Goal: Communication & Community: Participate in discussion

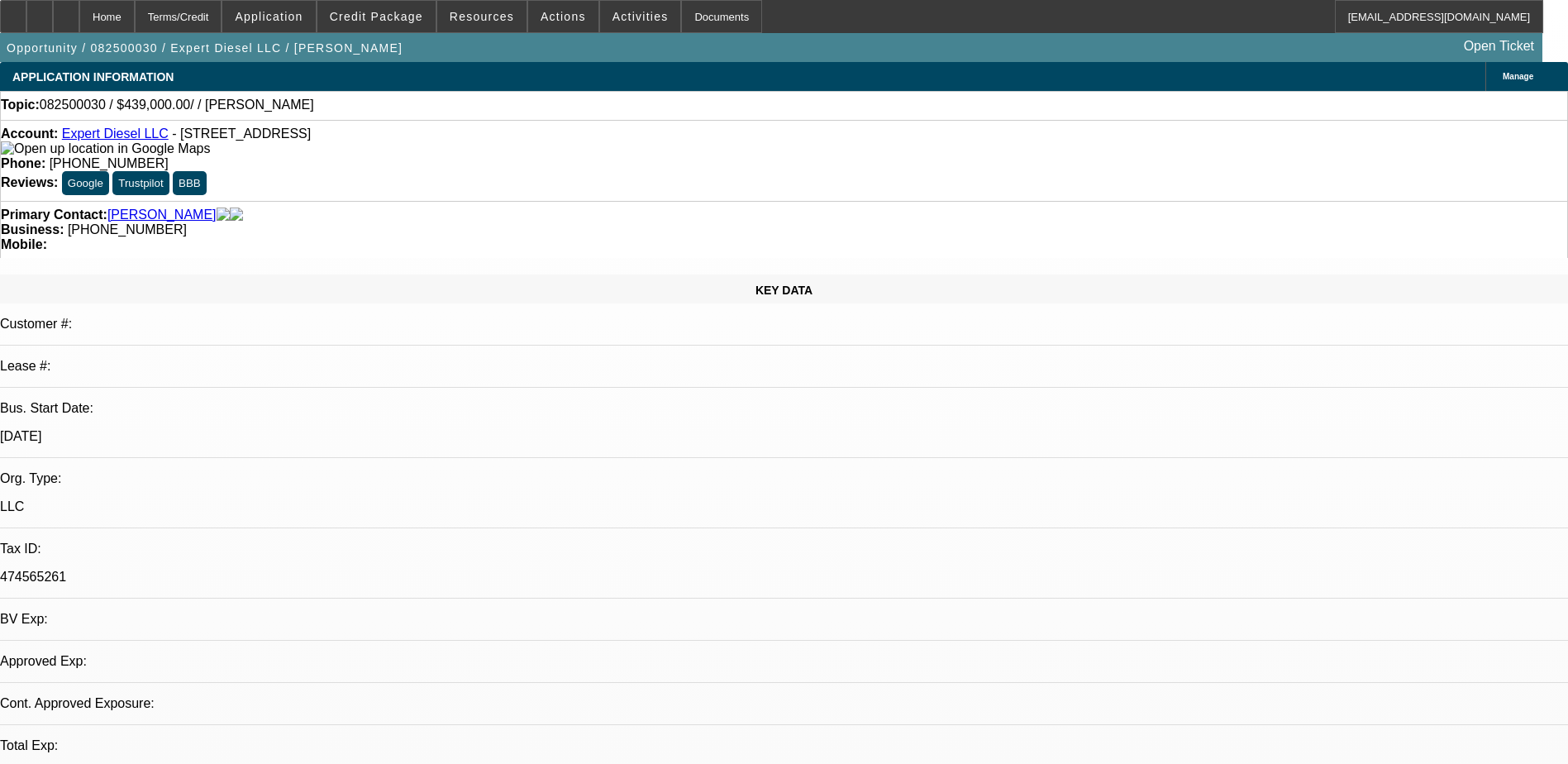
select select "0"
select select "2"
select select "0.1"
select select "1"
select select "2"
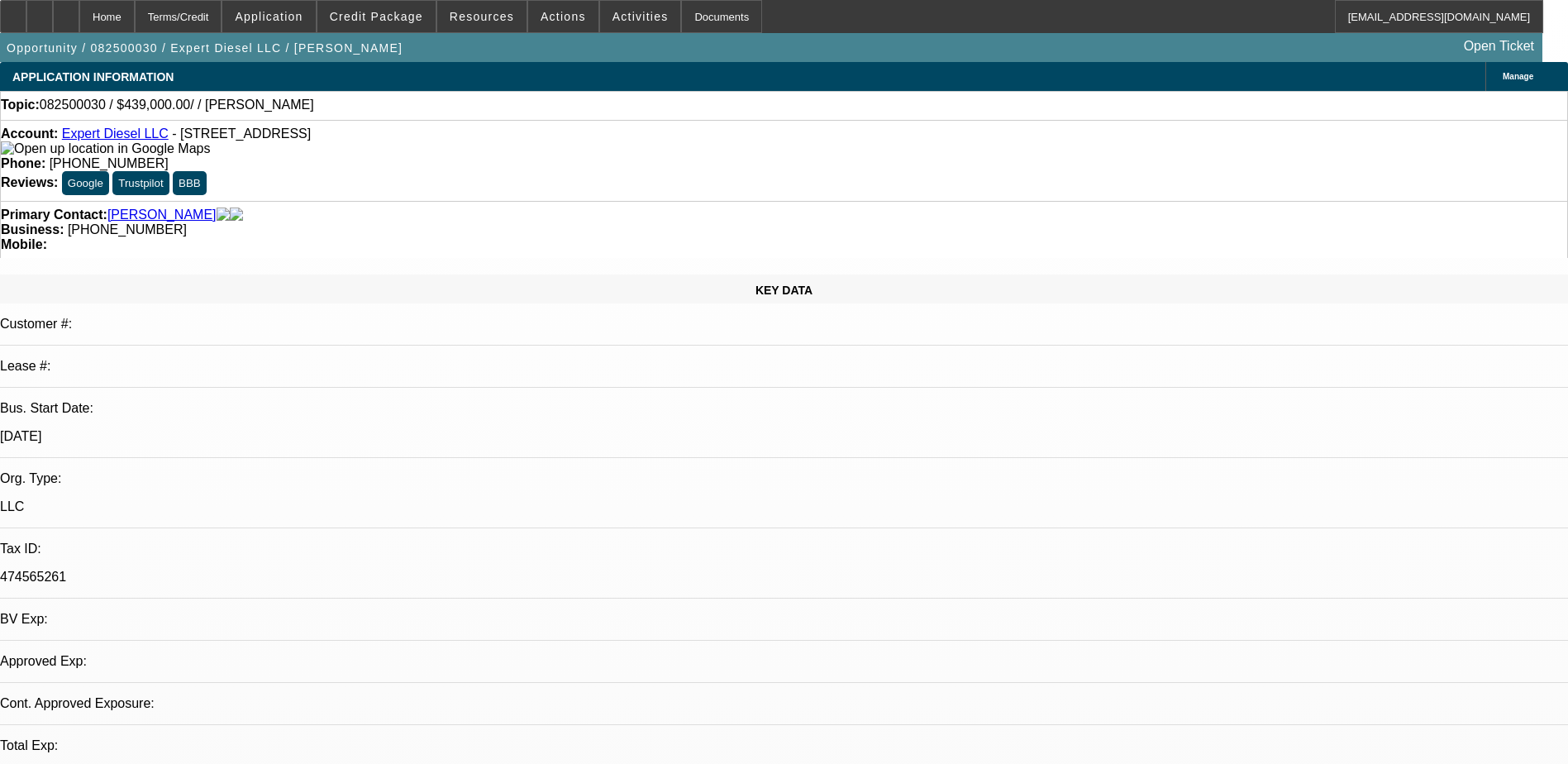
select select "4"
click at [374, 18] on span "Credit Package" at bounding box center [376, 16] width 94 height 13
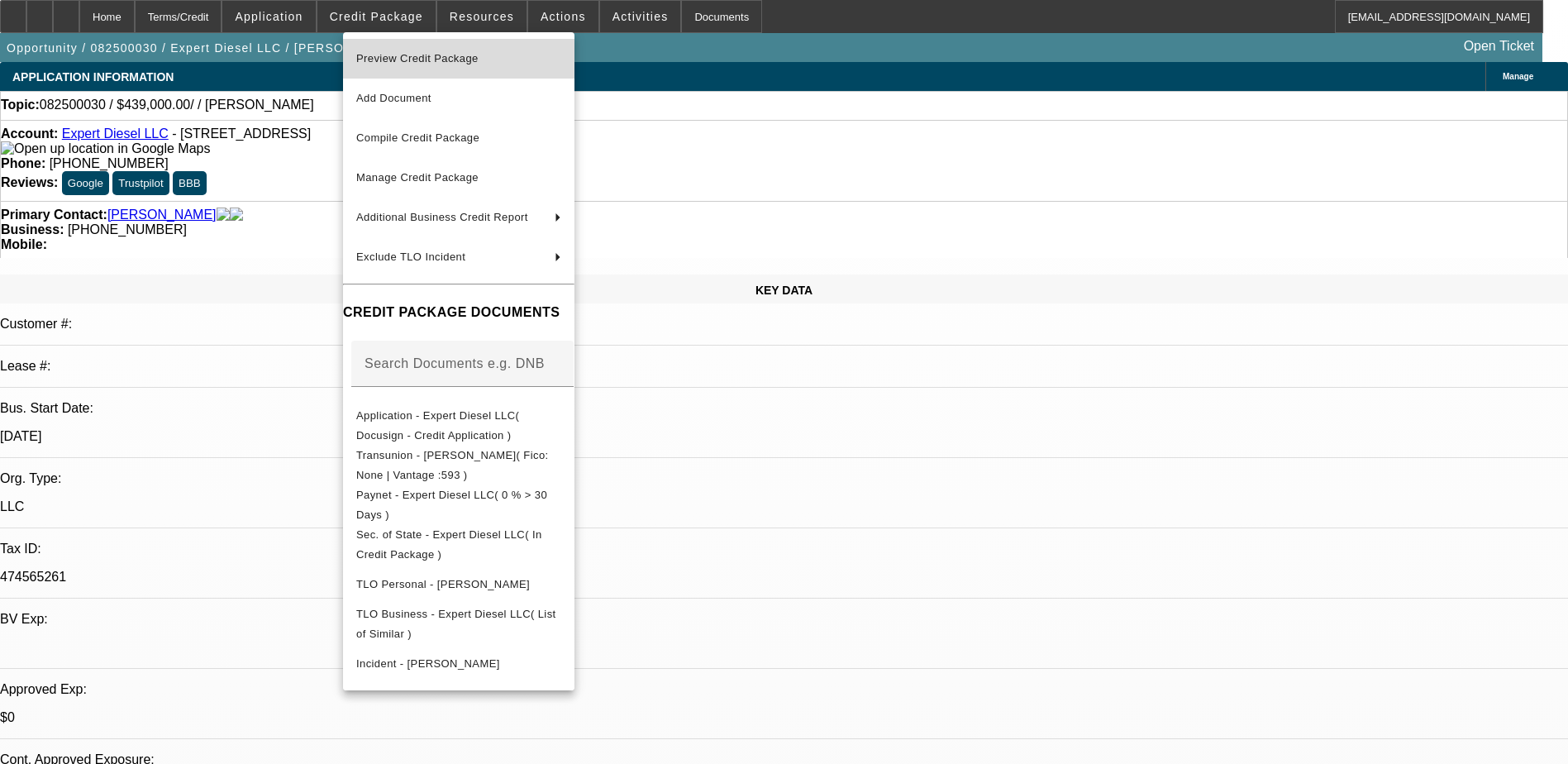
click at [517, 58] on span "Preview Credit Package" at bounding box center [459, 59] width 205 height 20
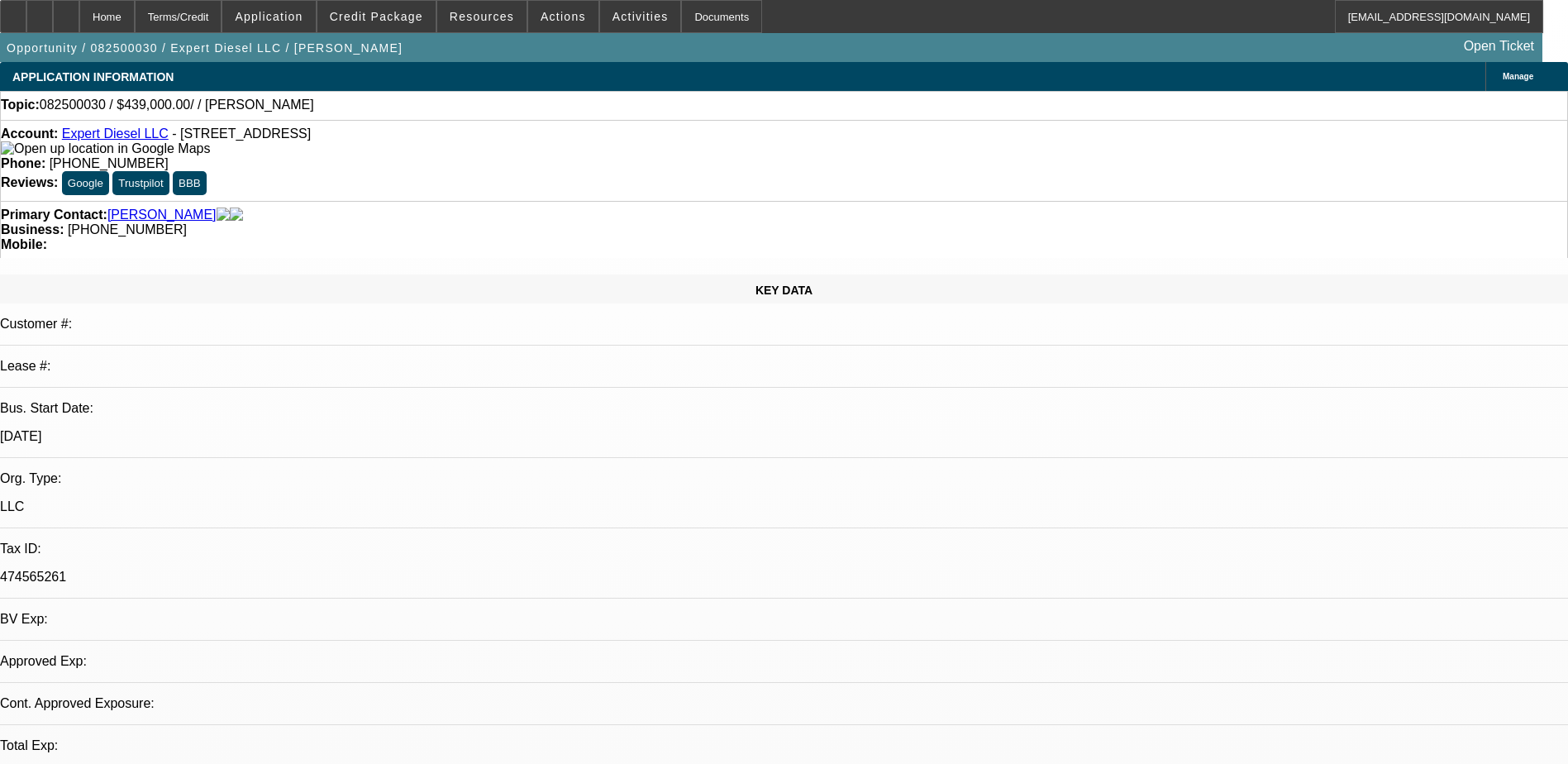
select select "0"
select select "2"
select select "0.1"
select select "4"
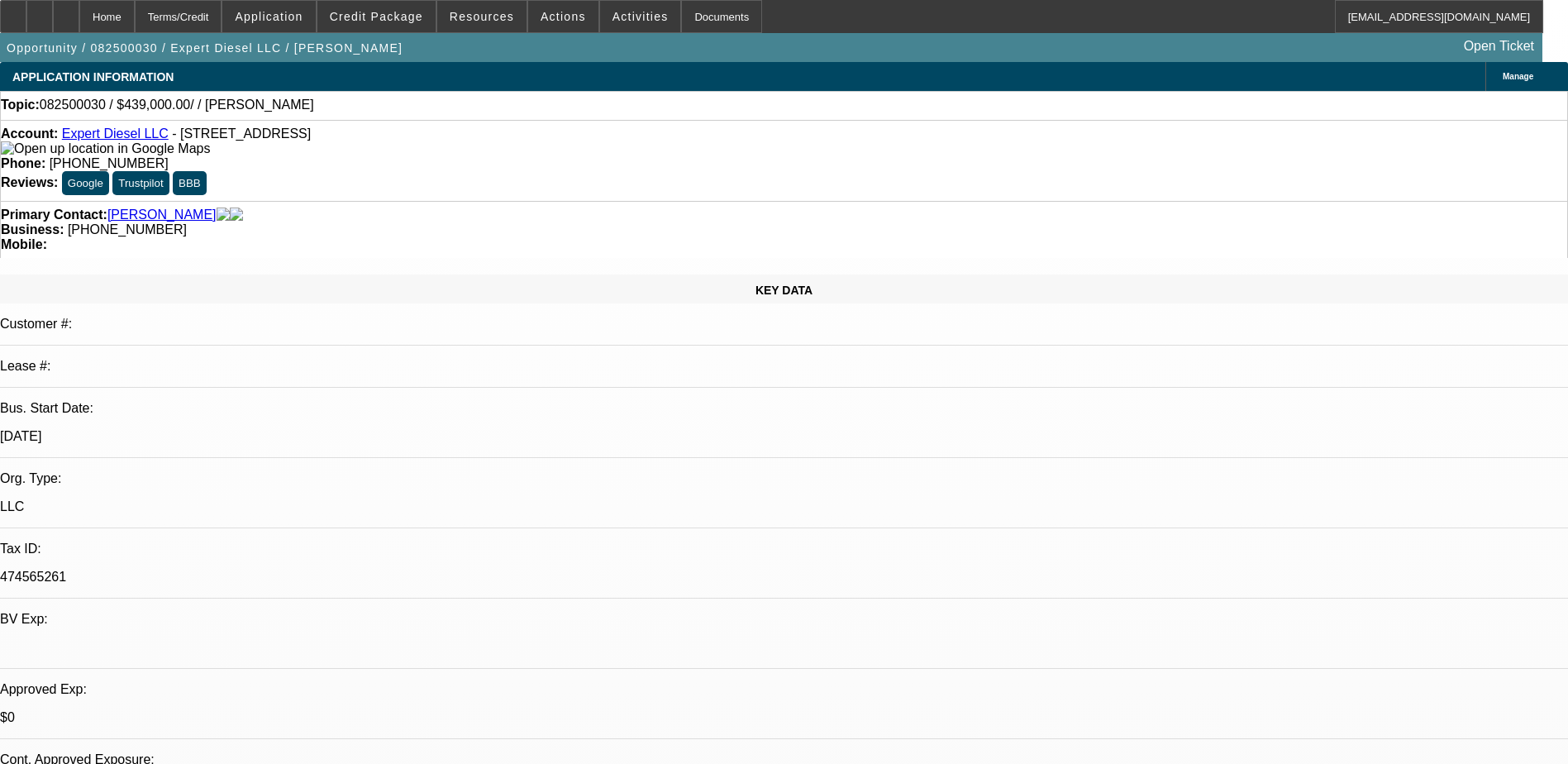
click at [477, 144] on div "Account: Expert Diesel LLC - 194 Lumpkin County Pkwy, Dahlonega, GA 30533" at bounding box center [784, 141] width 1567 height 29
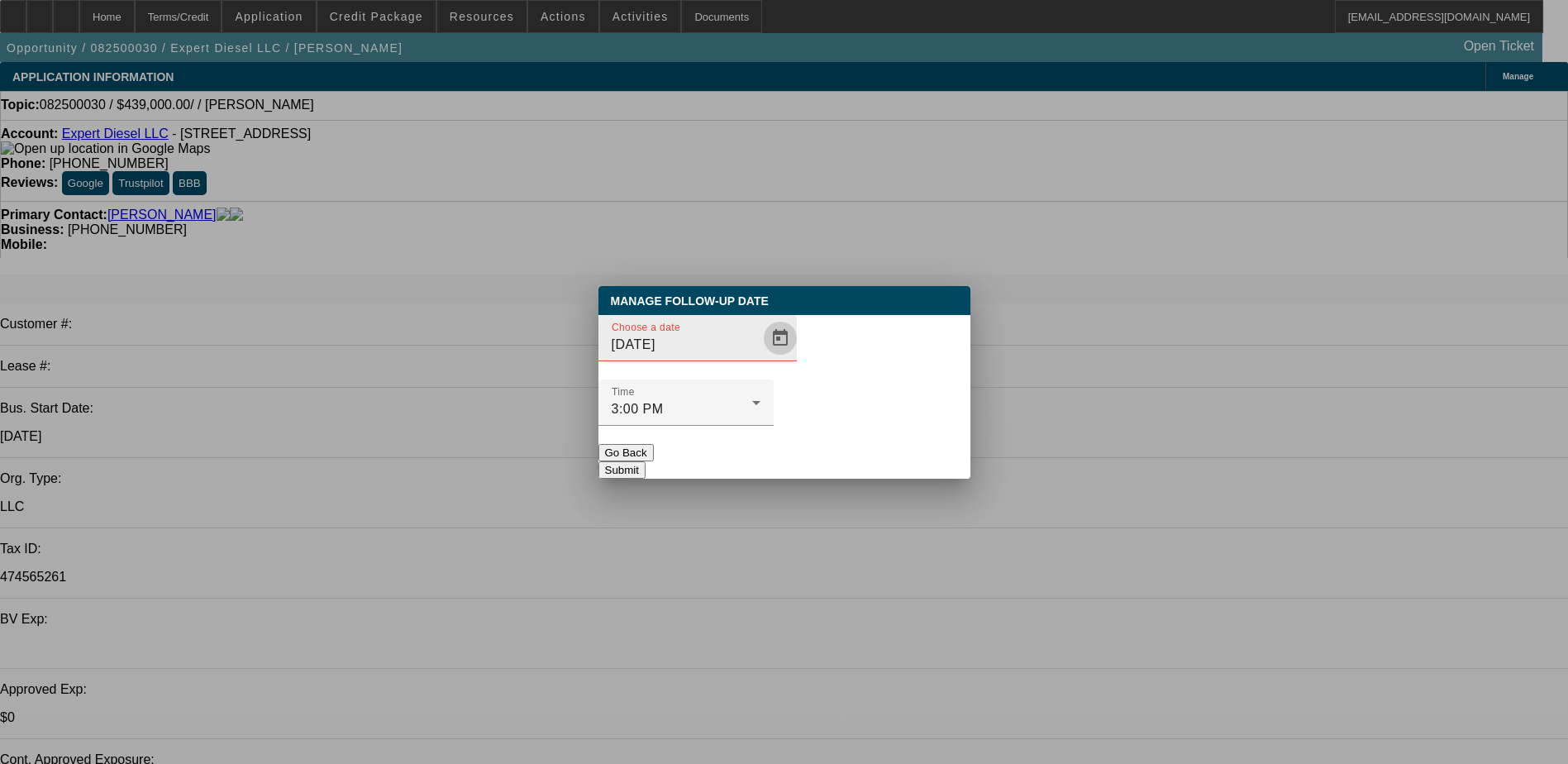
click at [760, 358] on span "Open calendar" at bounding box center [780, 339] width 40 height 40
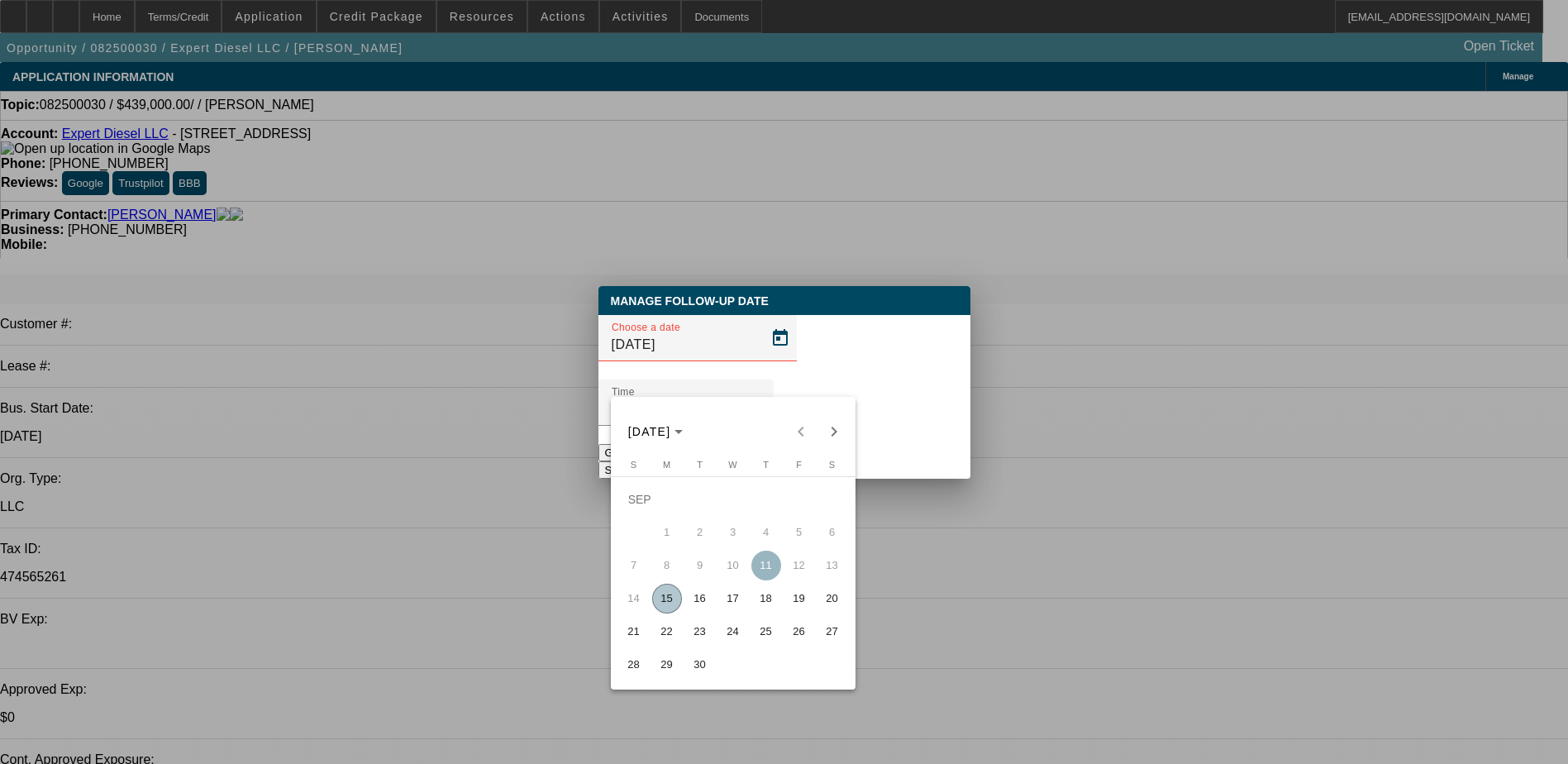
drag, startPoint x: 693, startPoint y: 601, endPoint x: 693, endPoint y: 593, distance: 8.0
click at [693, 601] on span "16" at bounding box center [700, 598] width 29 height 29
type input "9/16/2025"
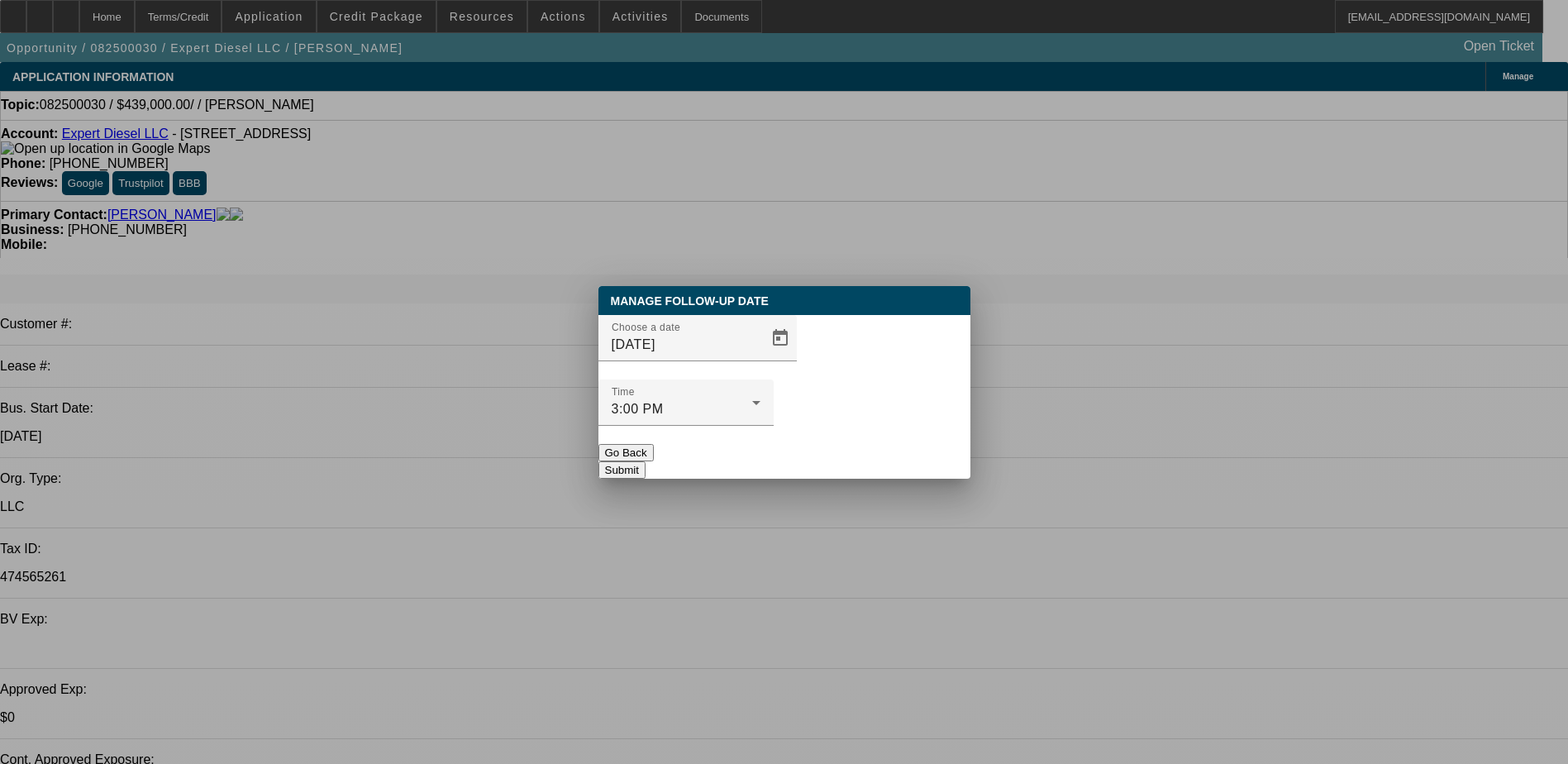
click at [646, 461] on button "Submit" at bounding box center [622, 470] width 47 height 17
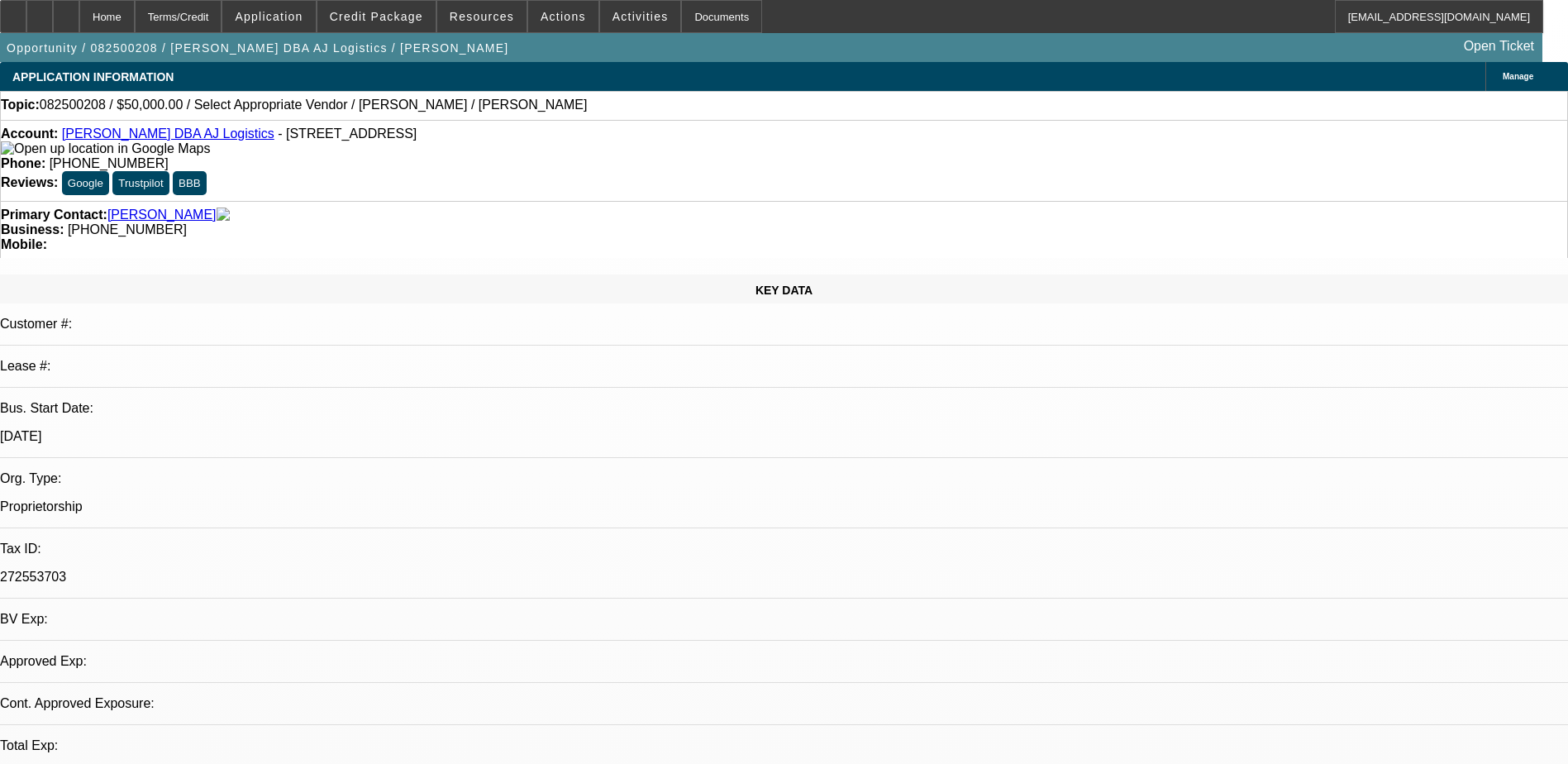
select select "0"
select select "2"
select select "0.1"
select select "1"
select select "2"
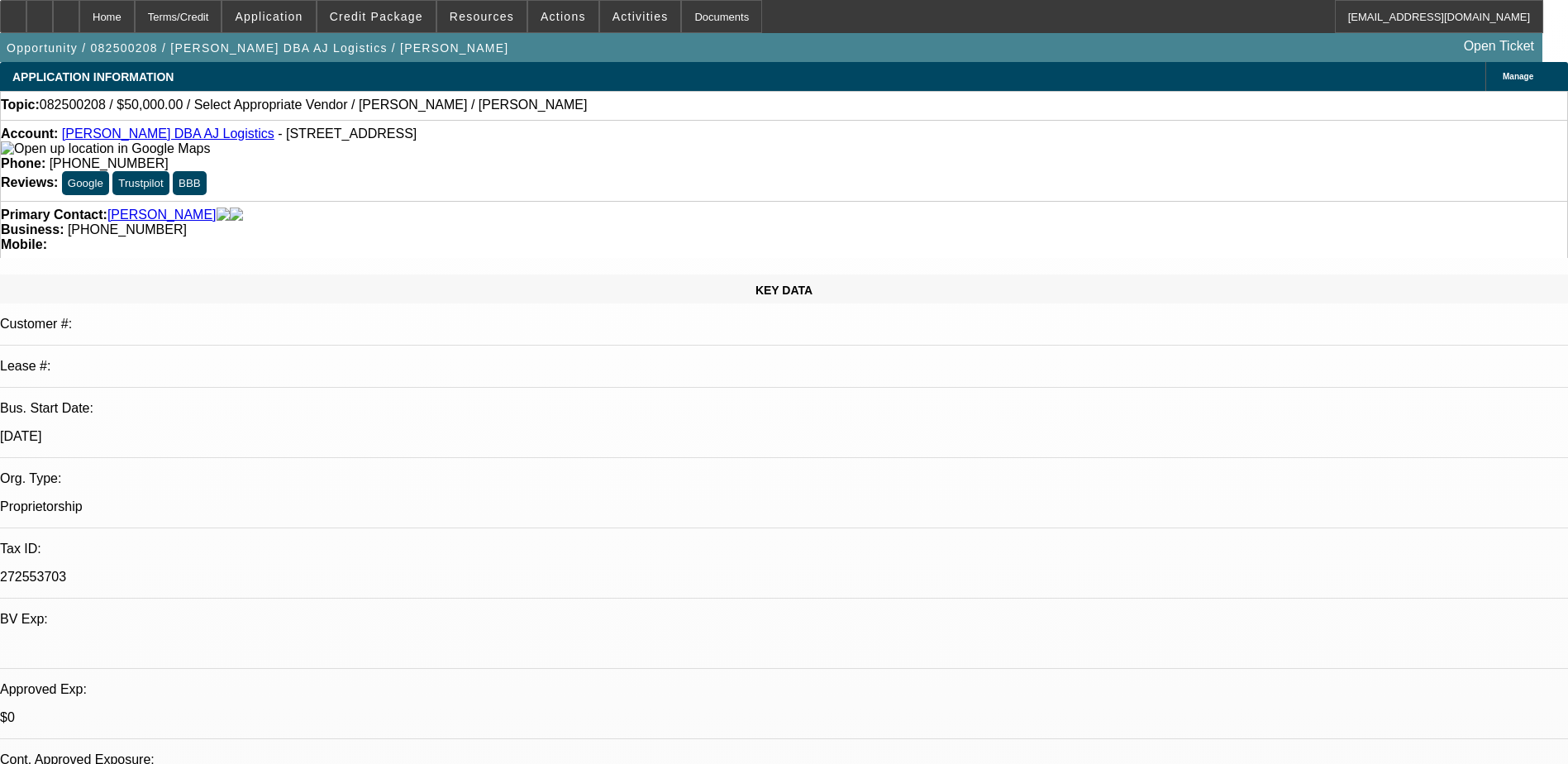
select select "4"
drag, startPoint x: 655, startPoint y: 137, endPoint x: 575, endPoint y: 136, distance: 80.0
click at [575, 156] on div "Phone: (915) 549-9679" at bounding box center [784, 164] width 1567 height 15
drag, startPoint x: 576, startPoint y: 135, endPoint x: 640, endPoint y: 138, distance: 64.1
copy span "(915) 549-9679"
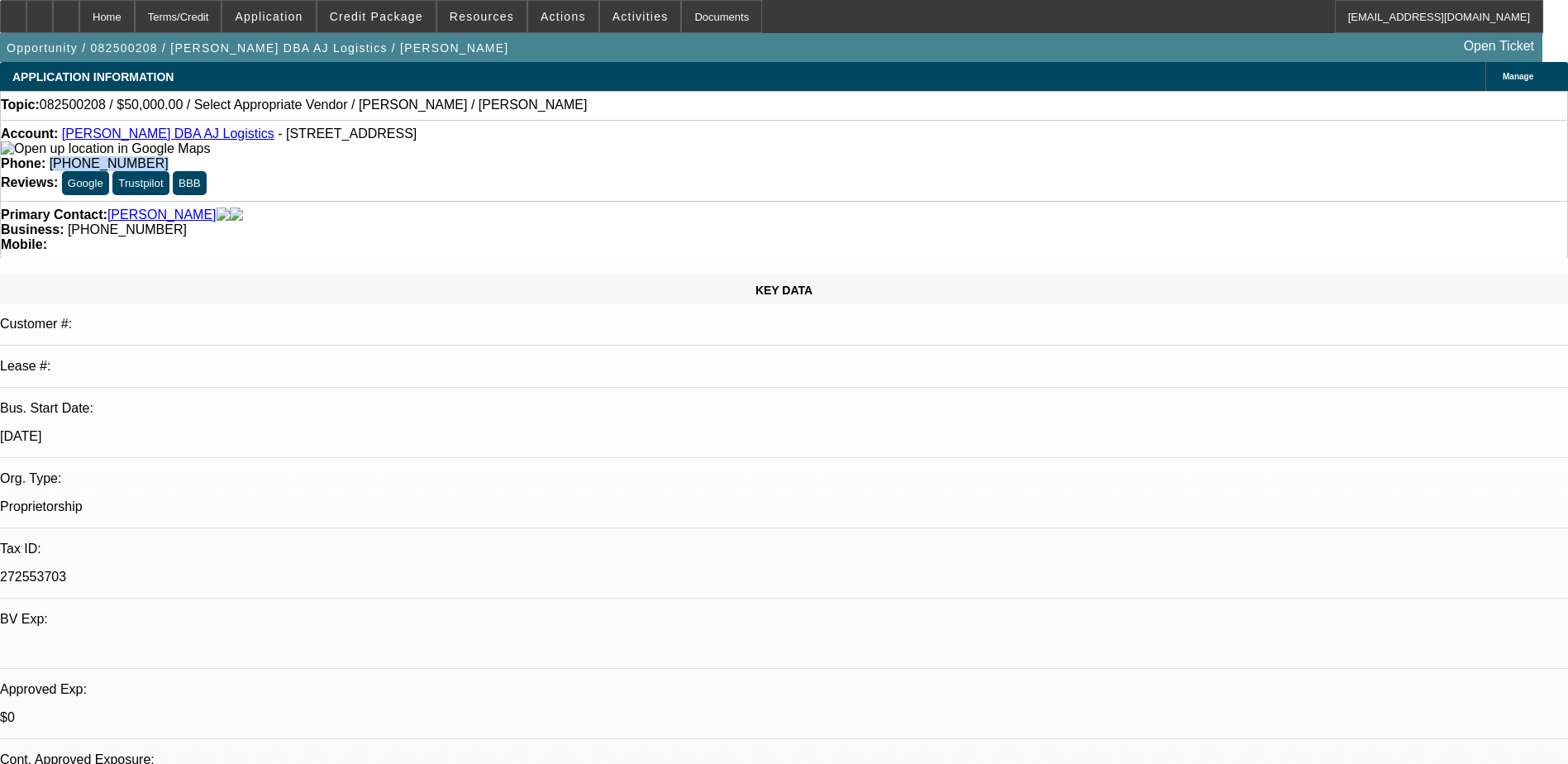
click at [697, 156] on div "Phone: (915) 549-9679" at bounding box center [784, 164] width 1567 height 15
drag, startPoint x: 1263, startPoint y: 263, endPoint x: 1258, endPoint y: 295, distance: 32.4
radio input "true"
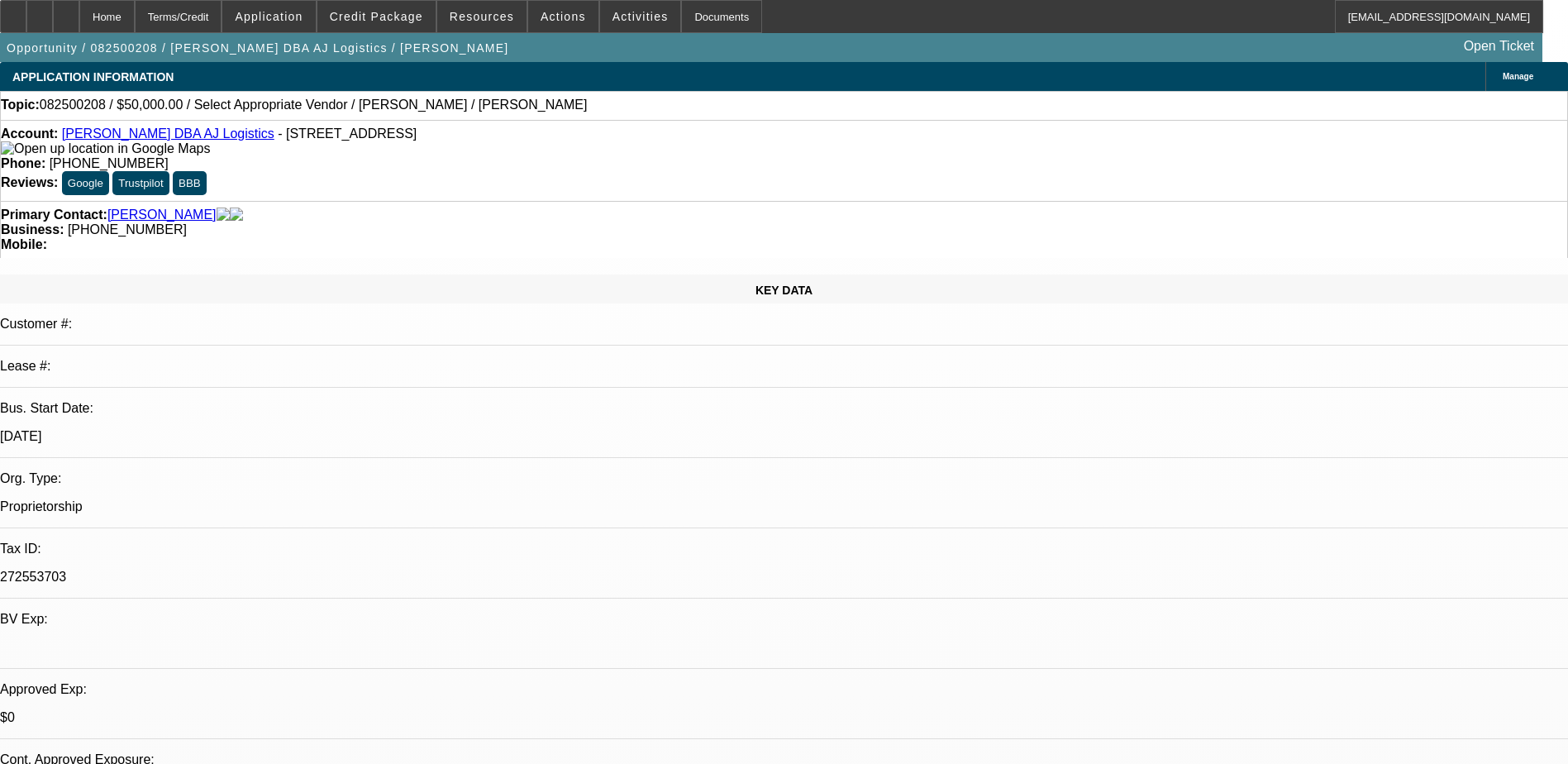
type textarea "said he should have truck info by this afternoon and will send over"
radio input "true"
select select "0"
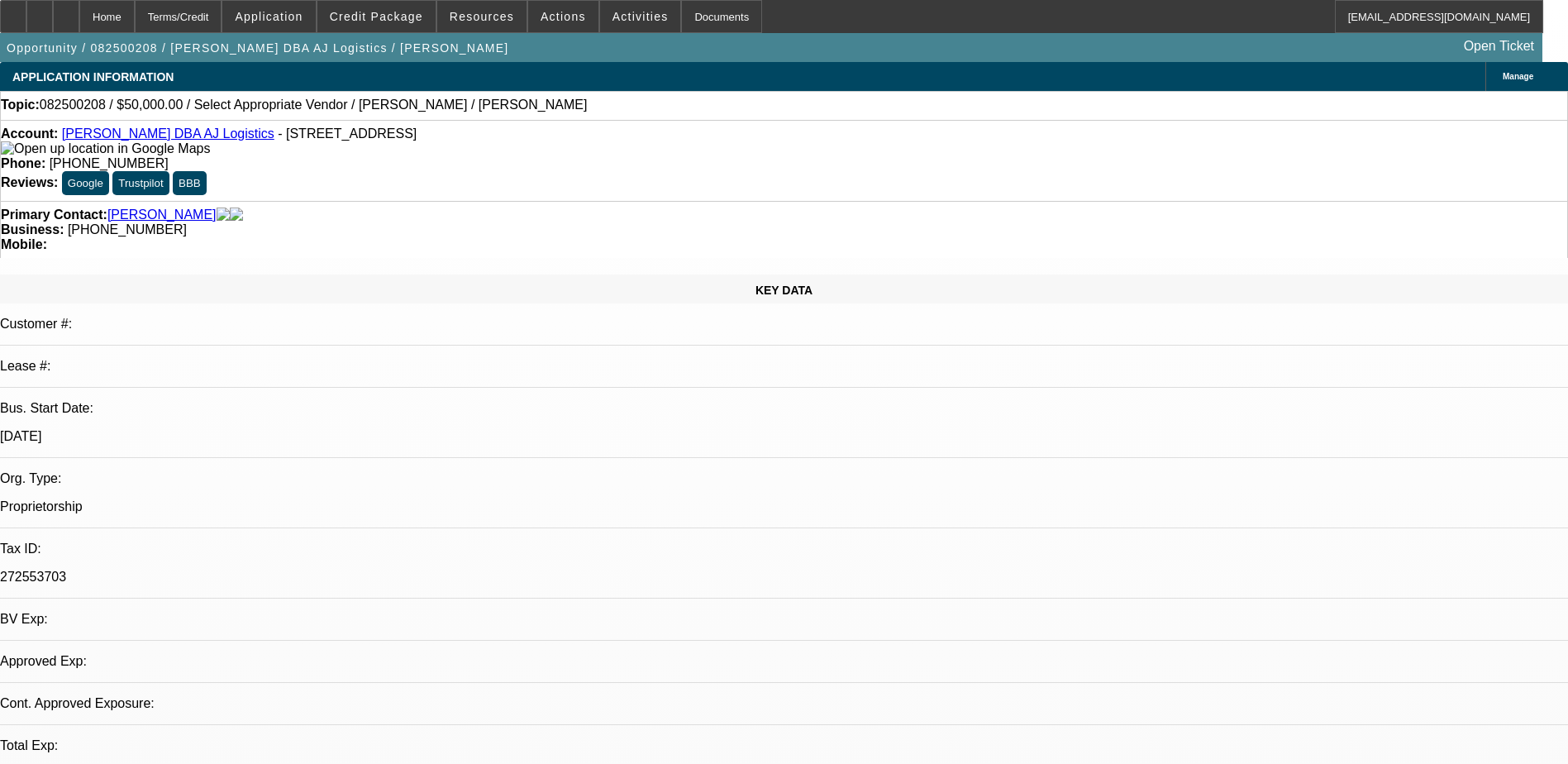
select select "2"
select select "0.1"
select select "4"
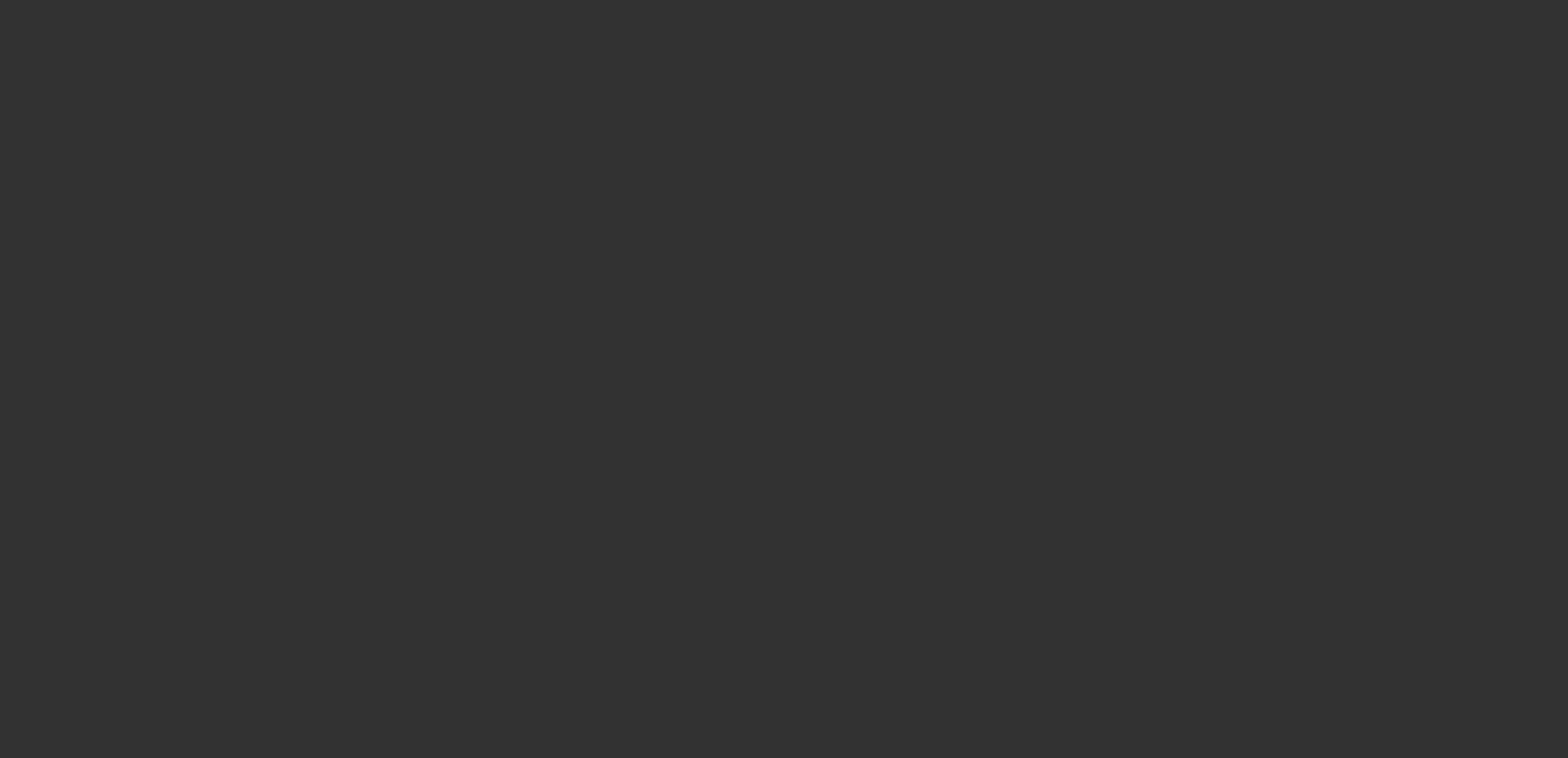
select select "0"
select select "2"
select select "0.1"
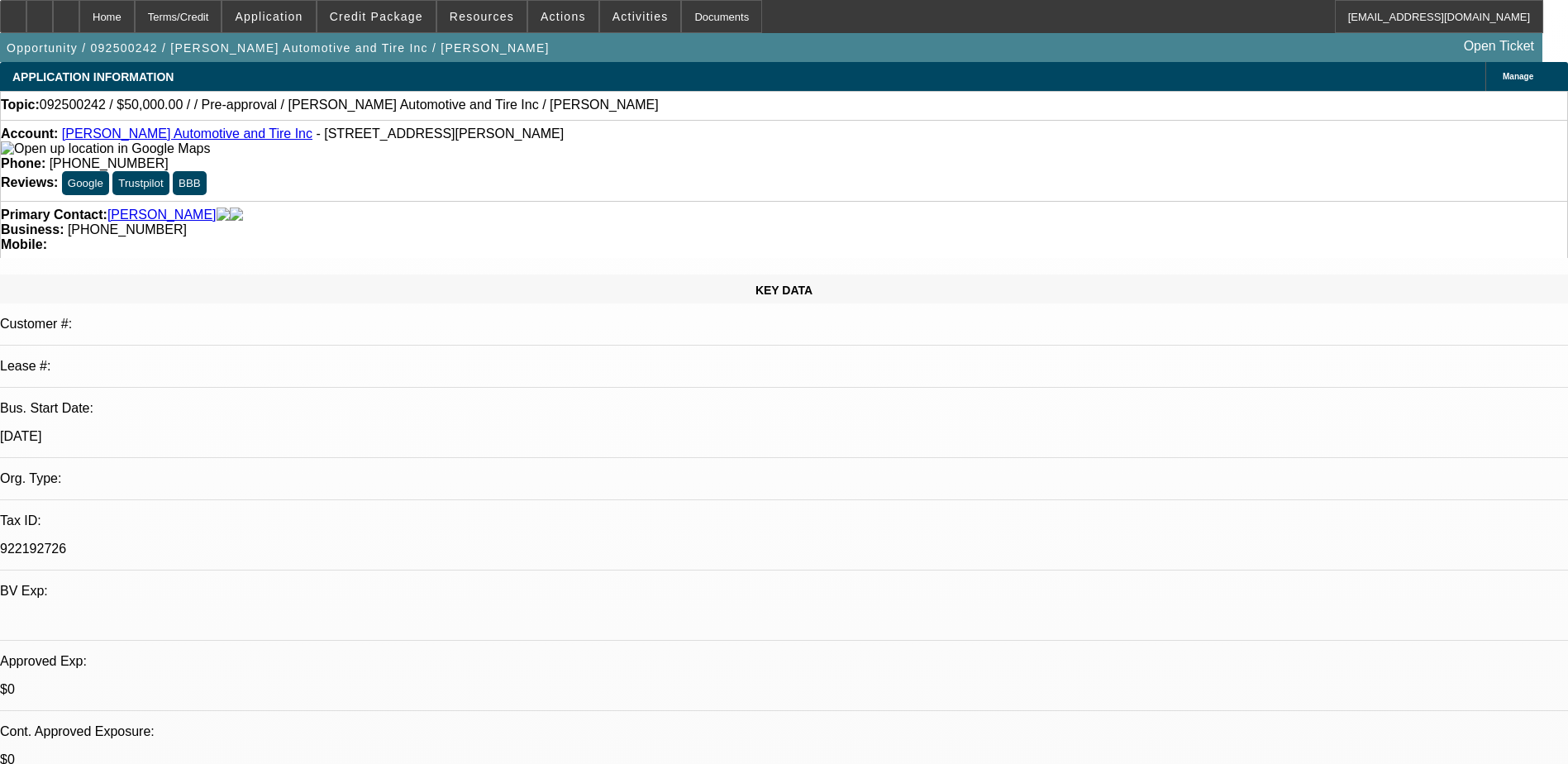
select select "1"
select select "2"
select select "4"
click at [555, 11] on span "Actions" at bounding box center [564, 16] width 45 height 13
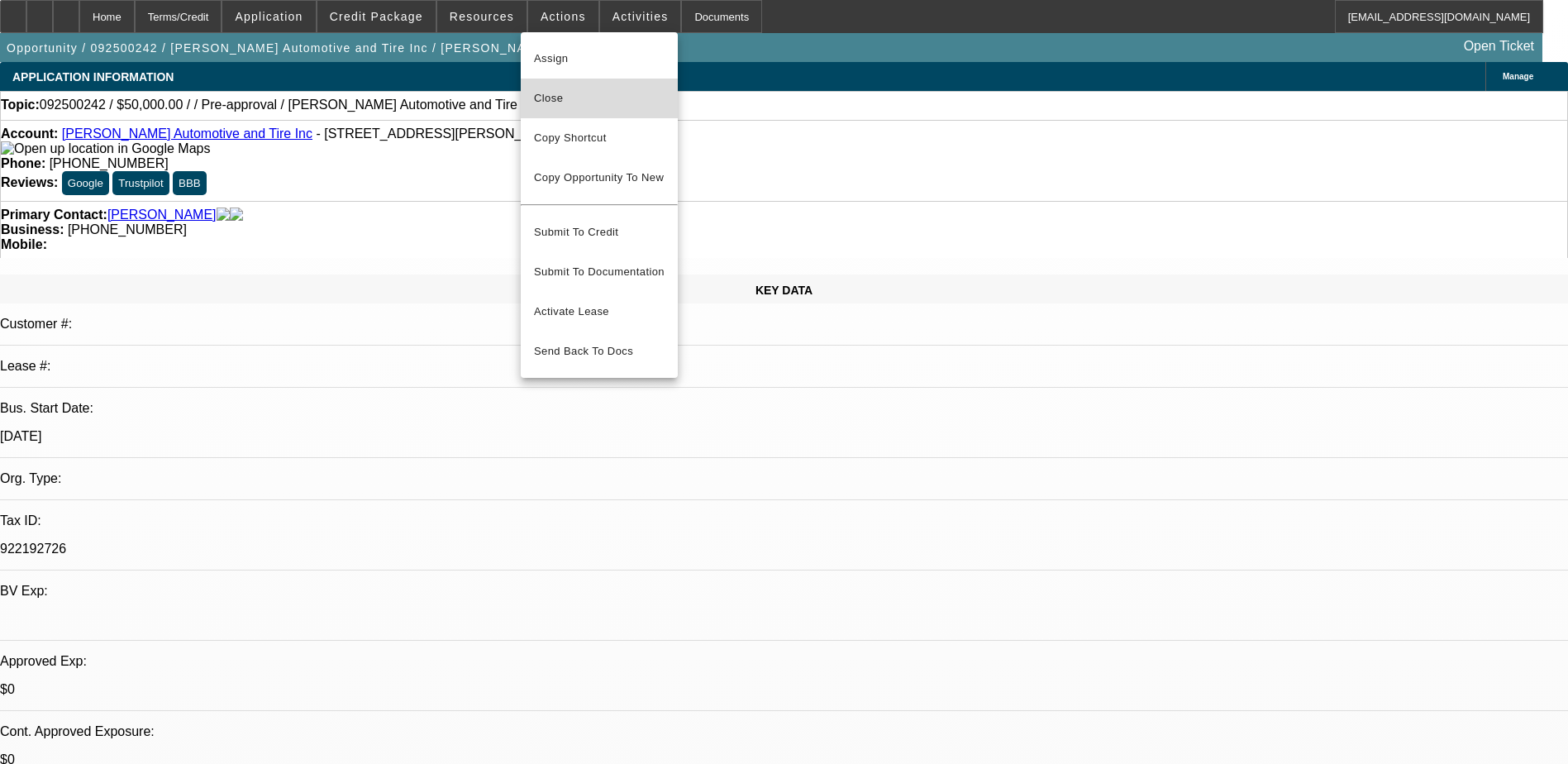
click at [584, 99] on span "Close" at bounding box center [600, 98] width 131 height 20
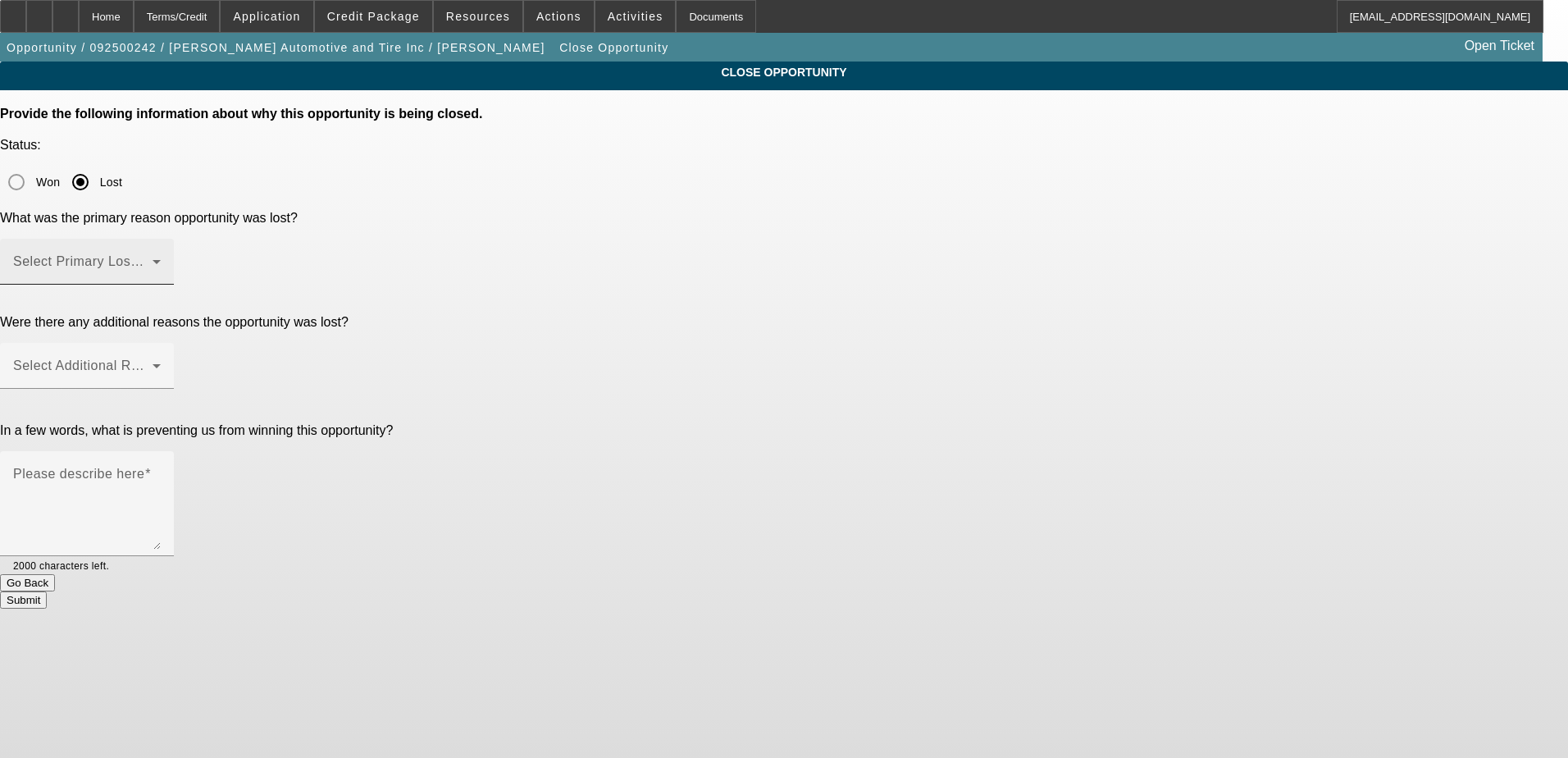
click at [153, 258] on span at bounding box center [83, 267] width 140 height 20
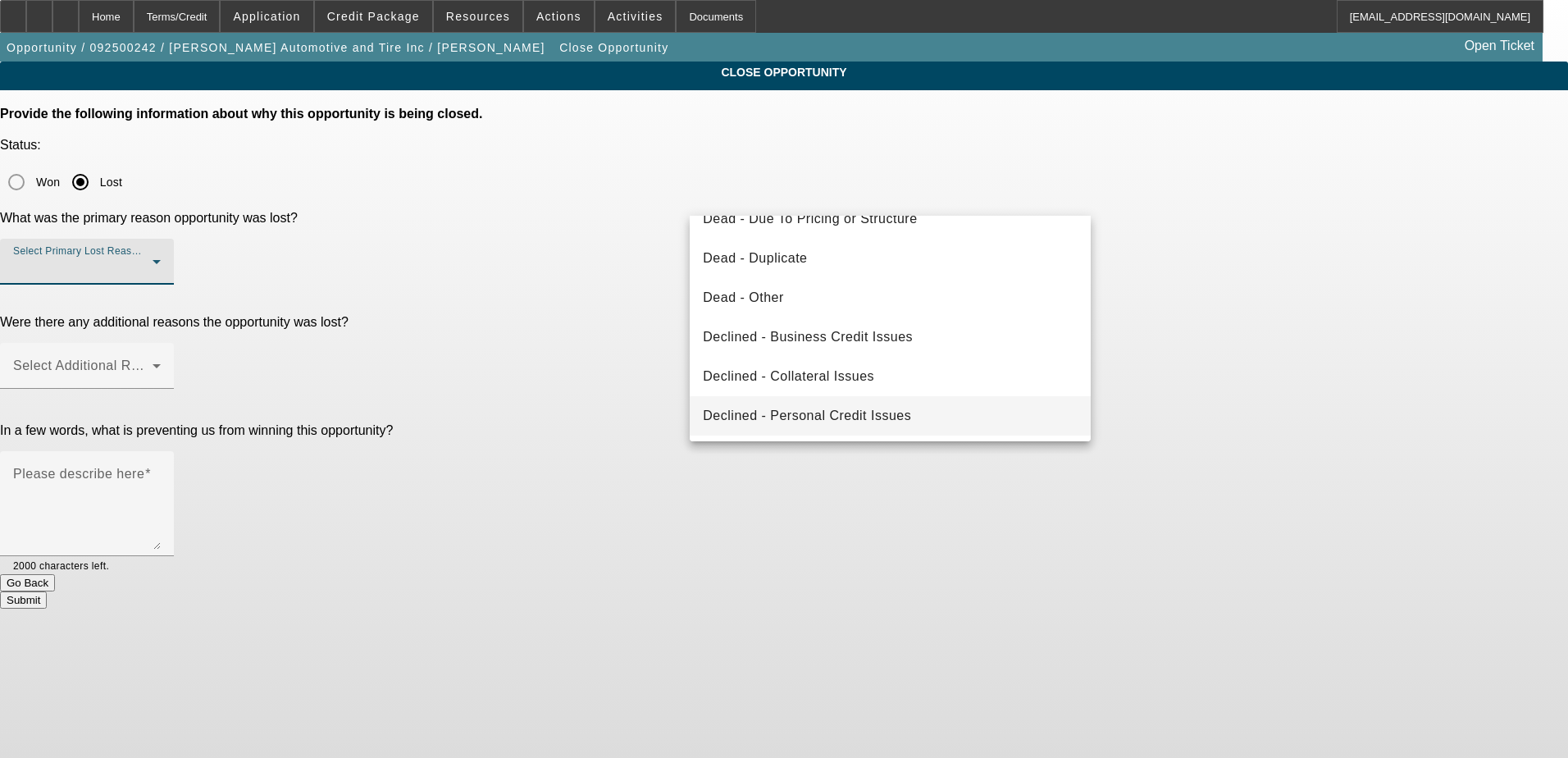
scroll to position [220, 0]
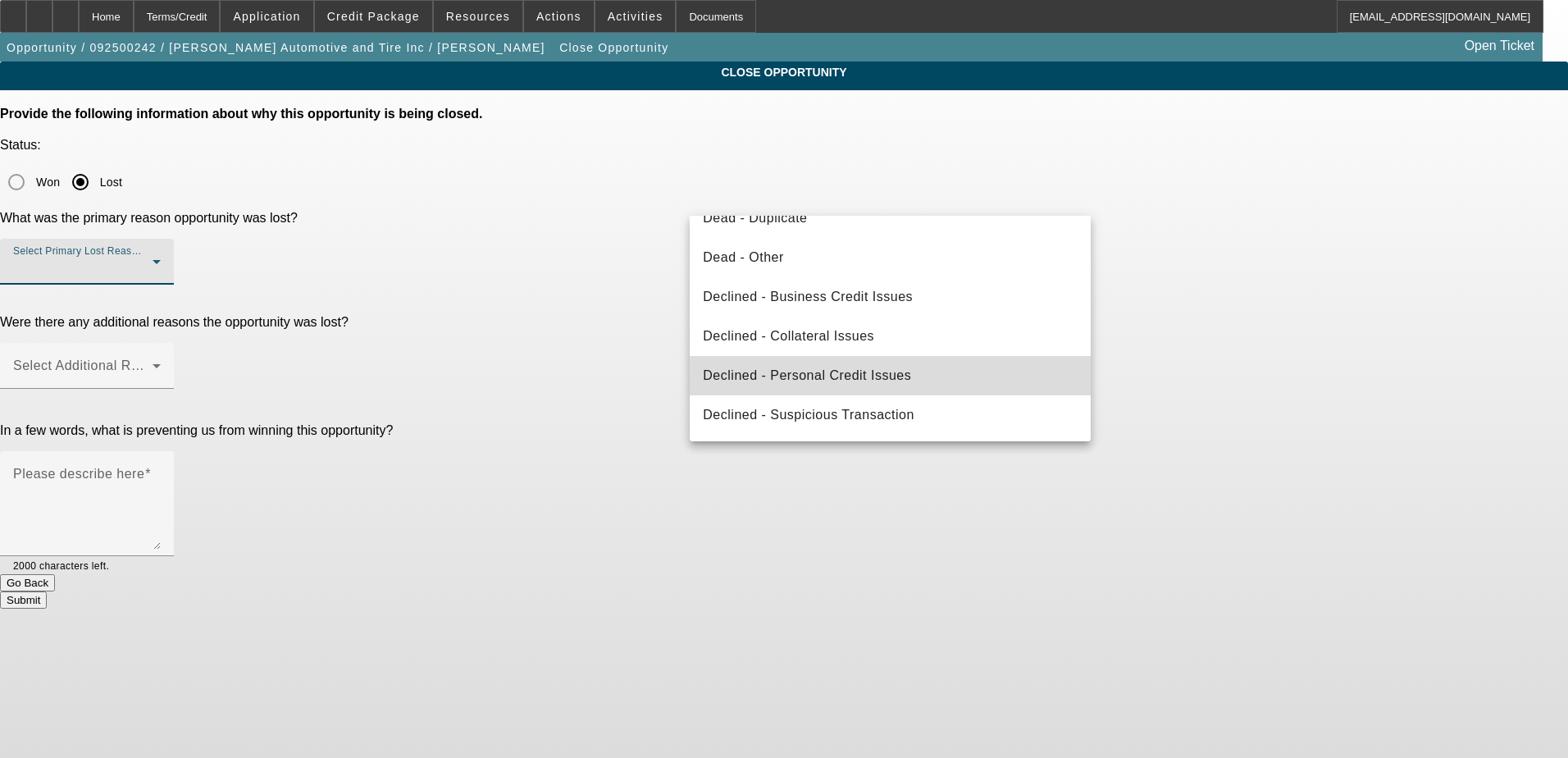
click at [918, 378] on mat-option "Declined - Personal Credit Issues" at bounding box center [890, 375] width 401 height 39
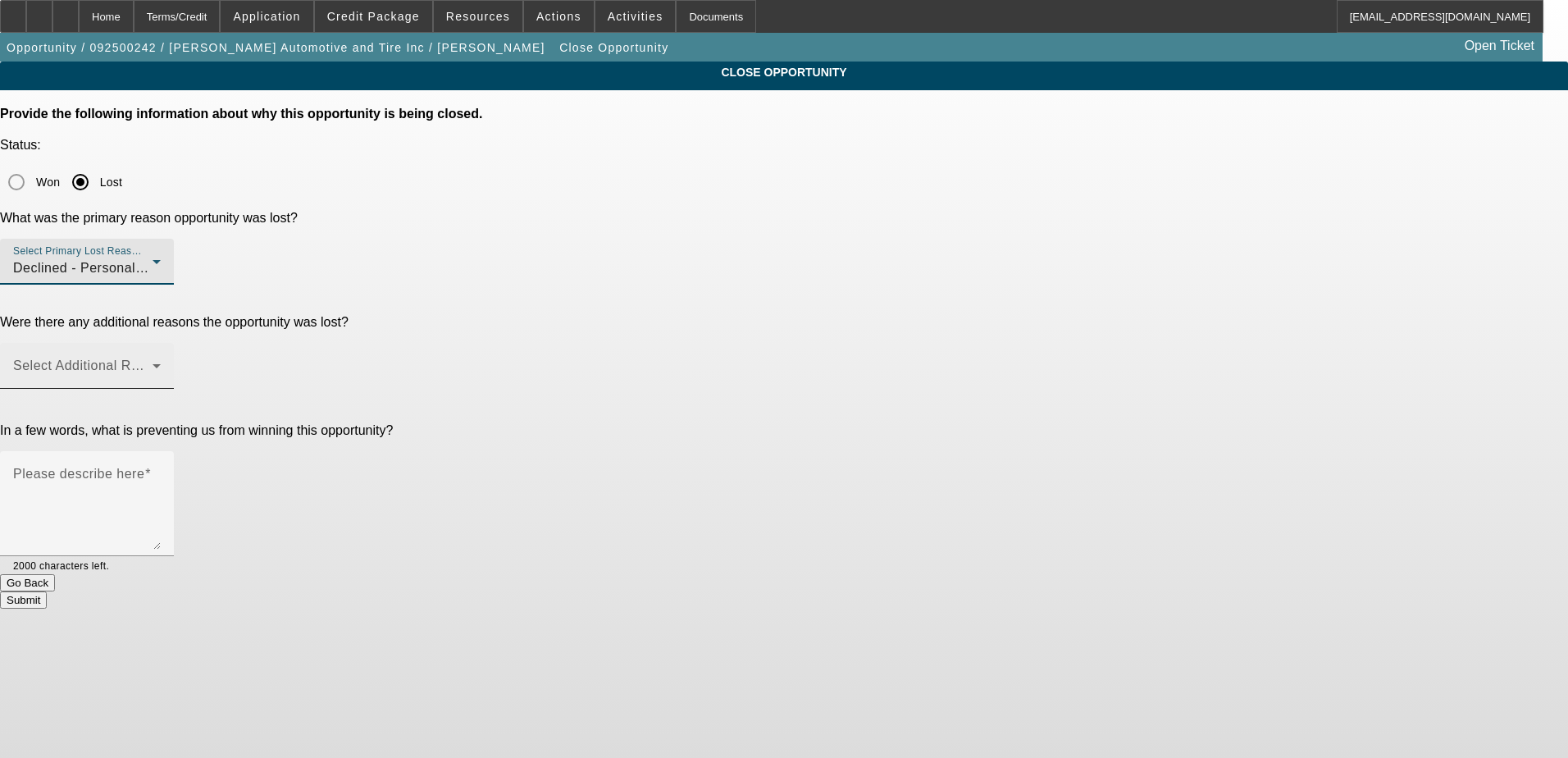
click at [153, 362] on span at bounding box center [83, 371] width 140 height 20
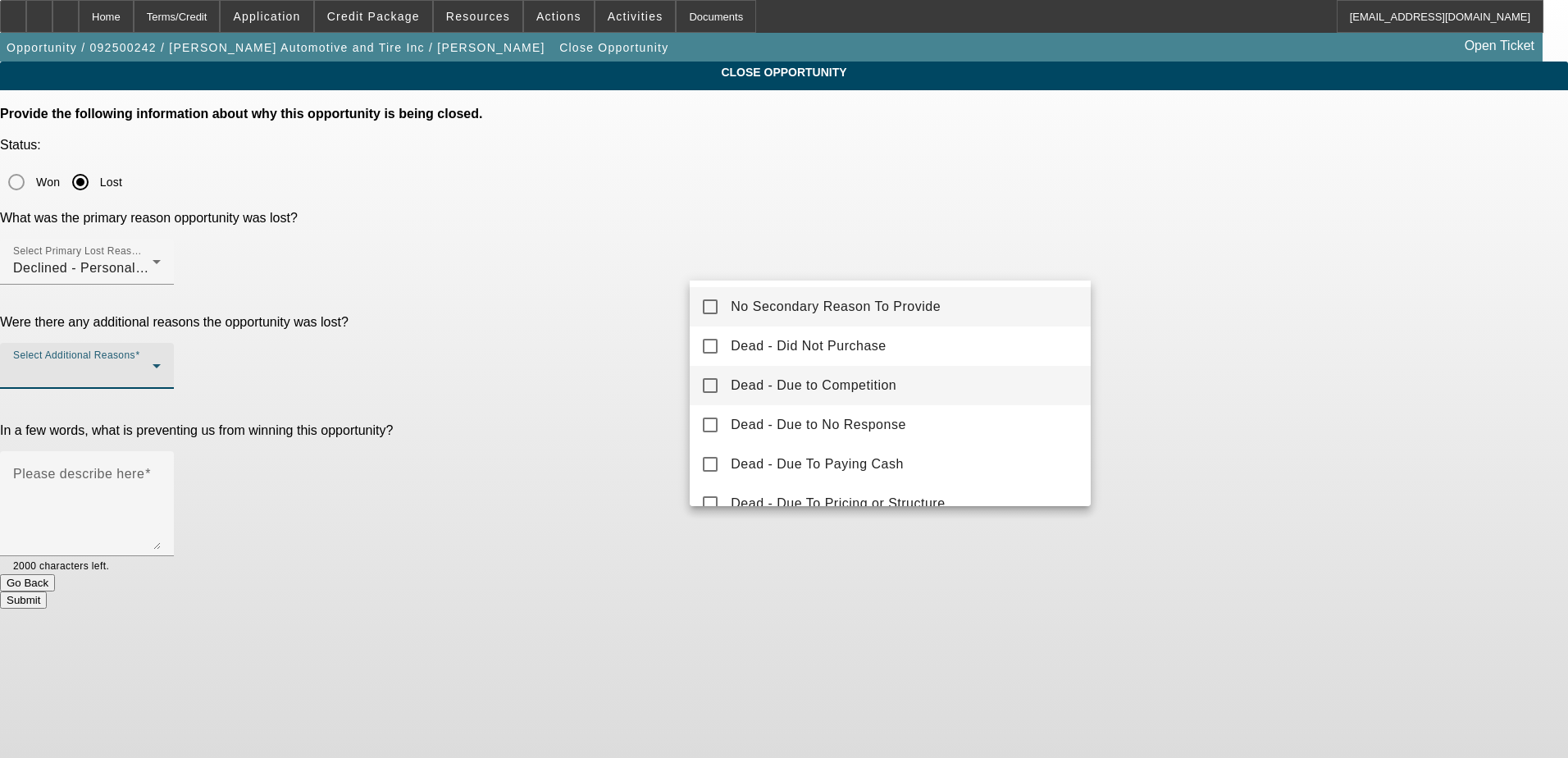
scroll to position [82, 0]
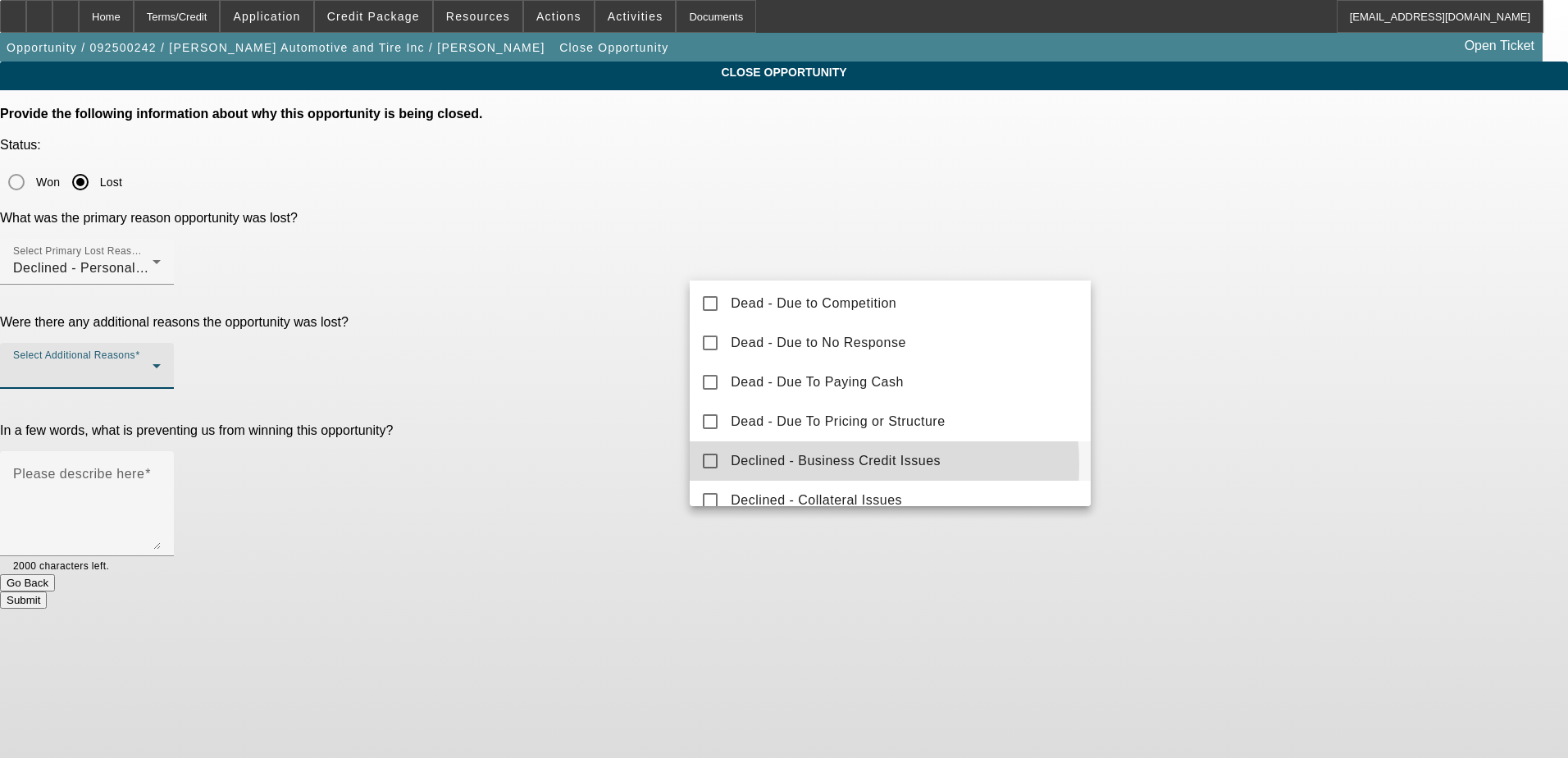
click at [815, 464] on span "Declined - Business Credit Issues" at bounding box center [836, 461] width 210 height 20
click at [684, 333] on div at bounding box center [784, 379] width 1568 height 758
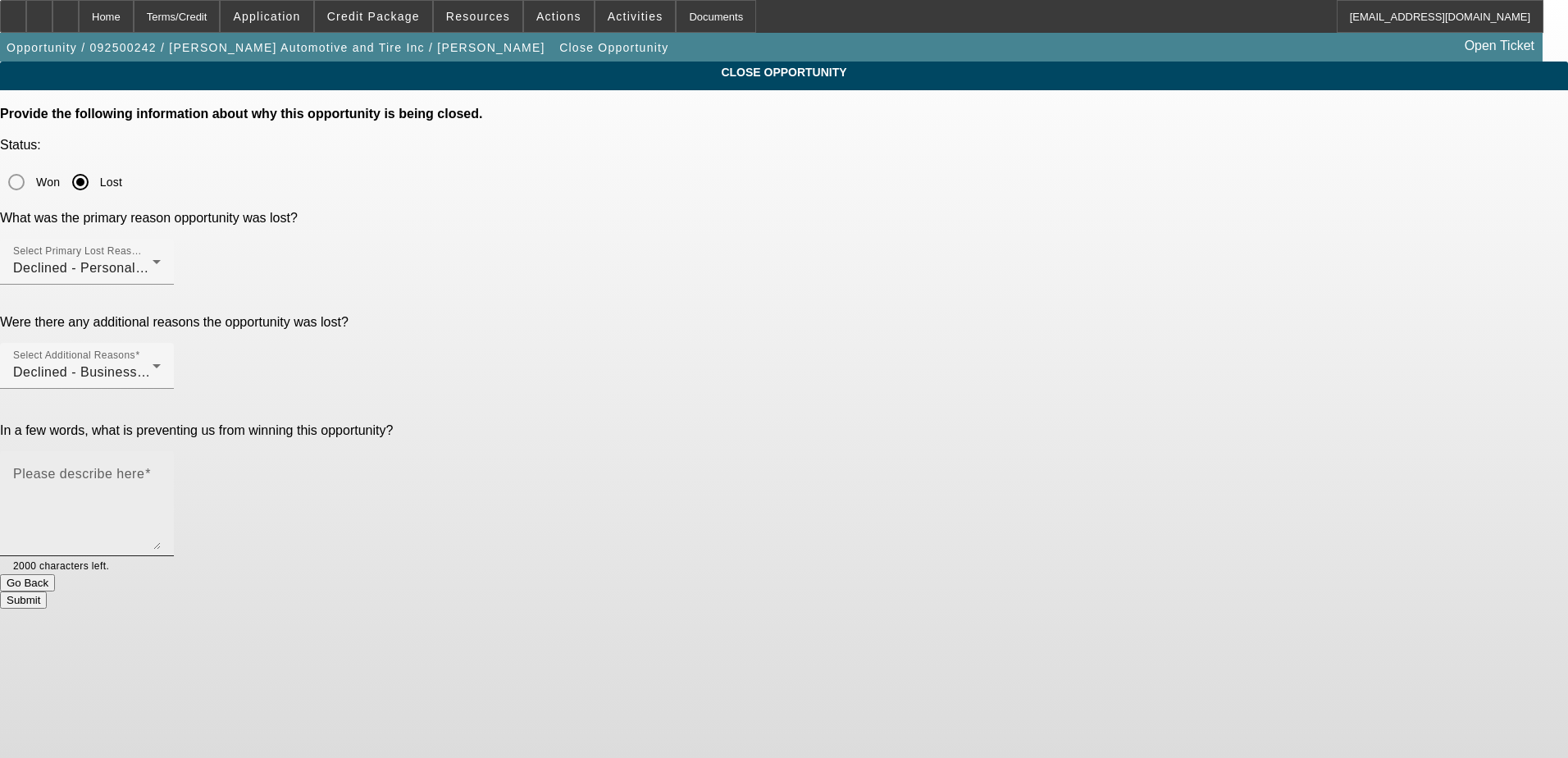
click at [144, 466] on mat-label "Please describe here" at bounding box center [79, 473] width 131 height 14
click at [160, 471] on textarea "Please describe here" at bounding box center [86, 510] width 147 height 79
type textarea "bad credit"
click at [47, 591] on button "Submit" at bounding box center [23, 599] width 47 height 17
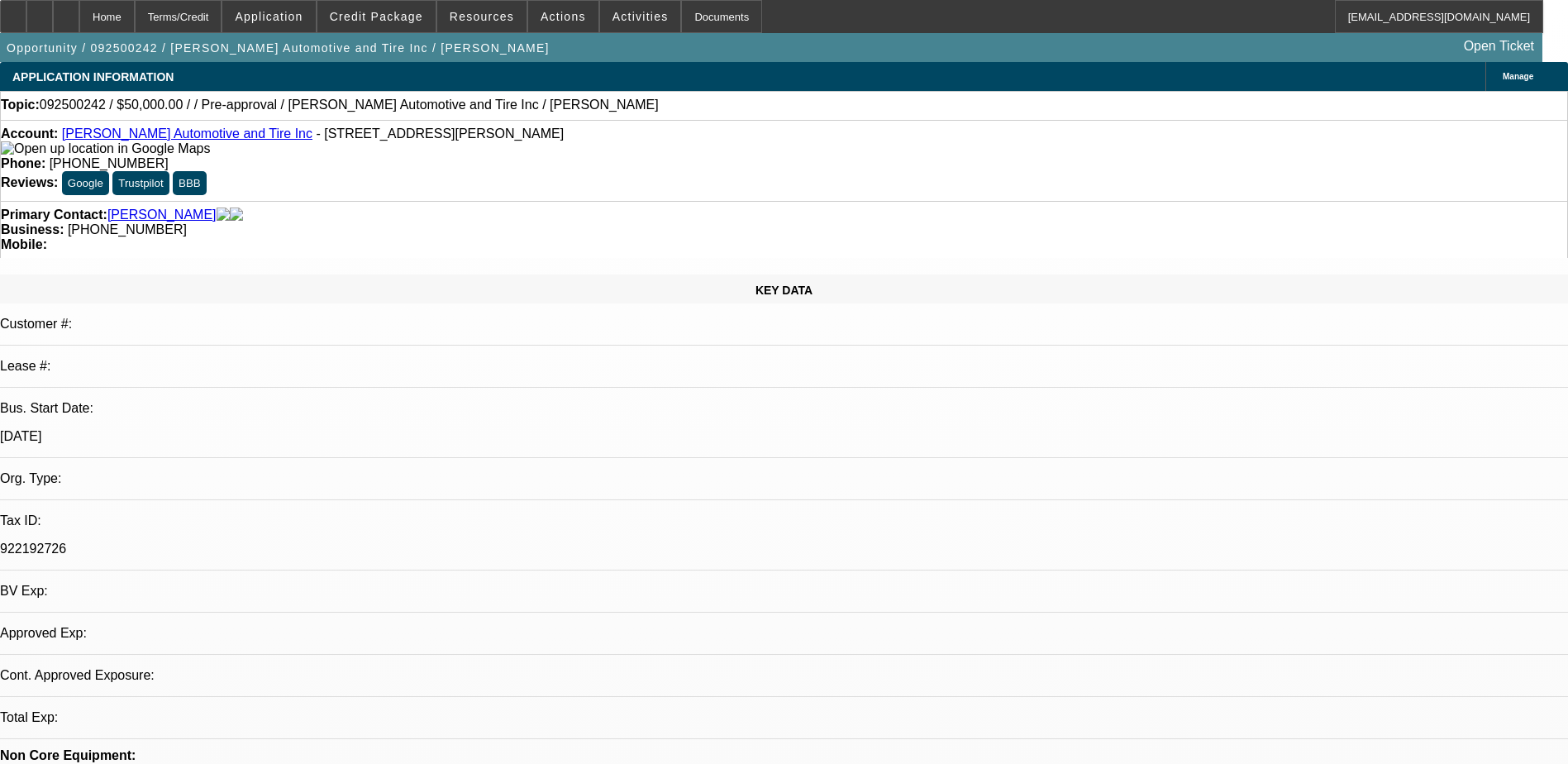
select select "0"
select select "2"
select select "0.1"
select select "4"
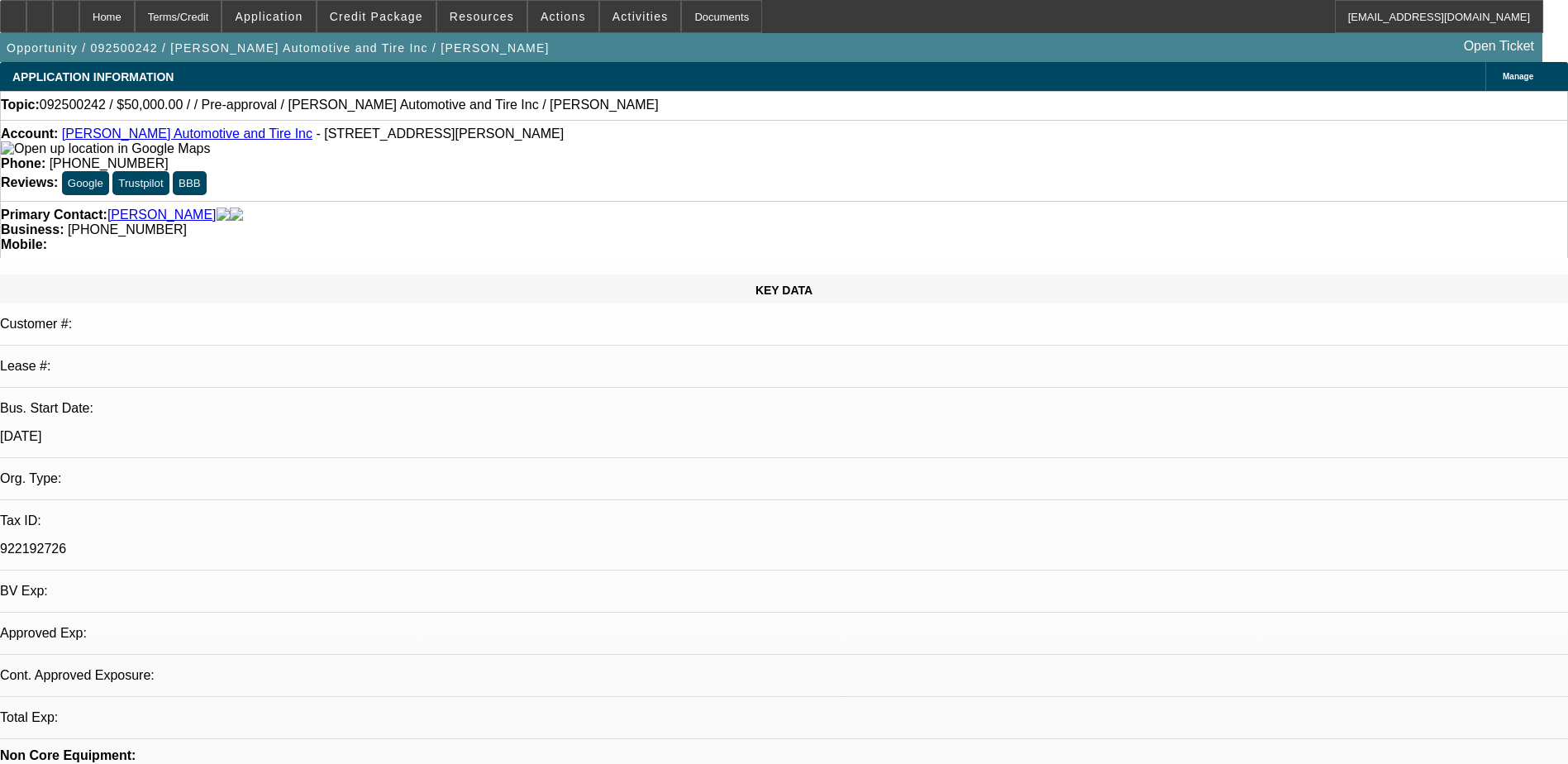
select select "0"
select select "2"
select select "0.1"
select select "4"
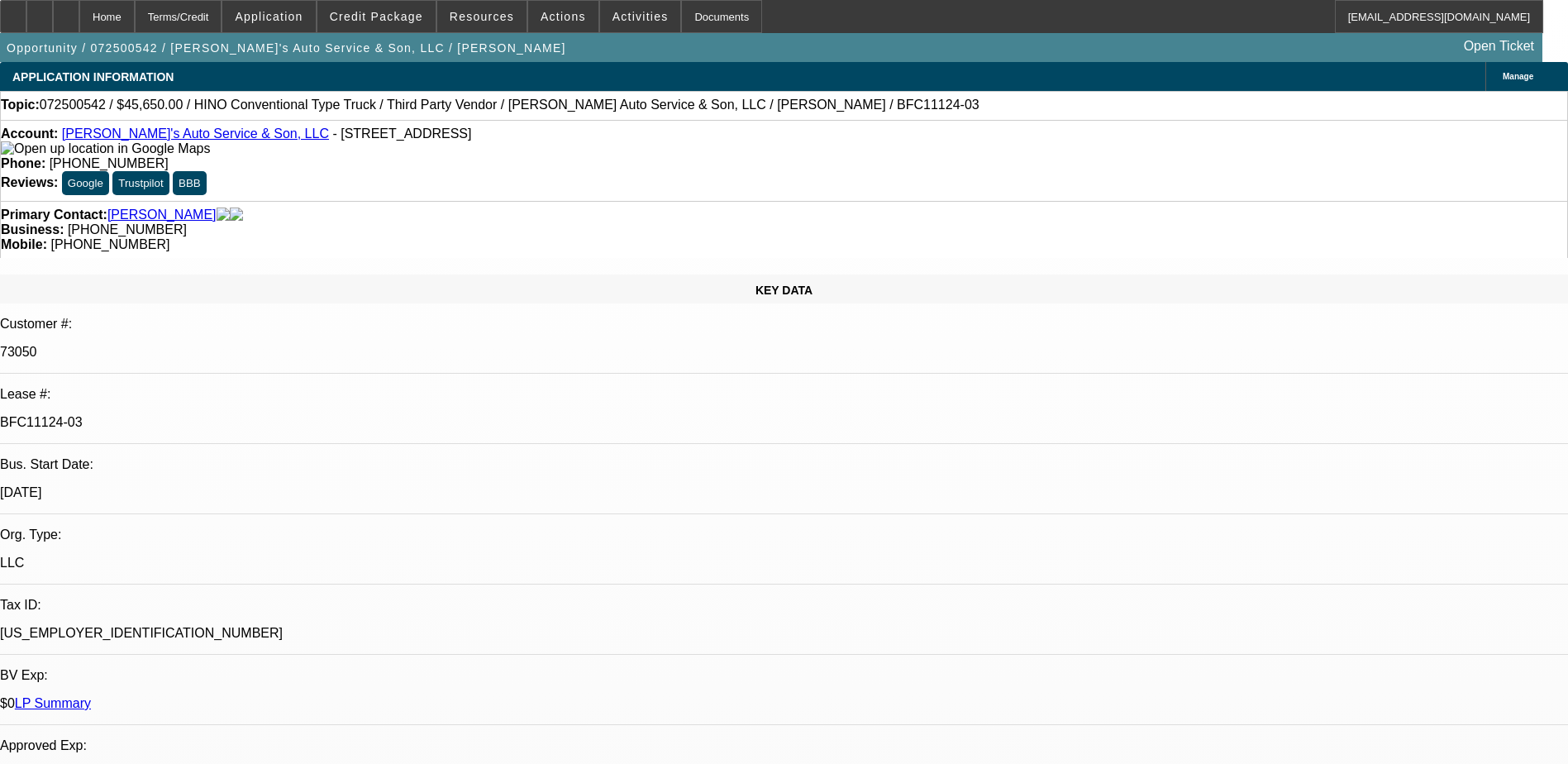
select select "0"
select select "0.1"
select select "0"
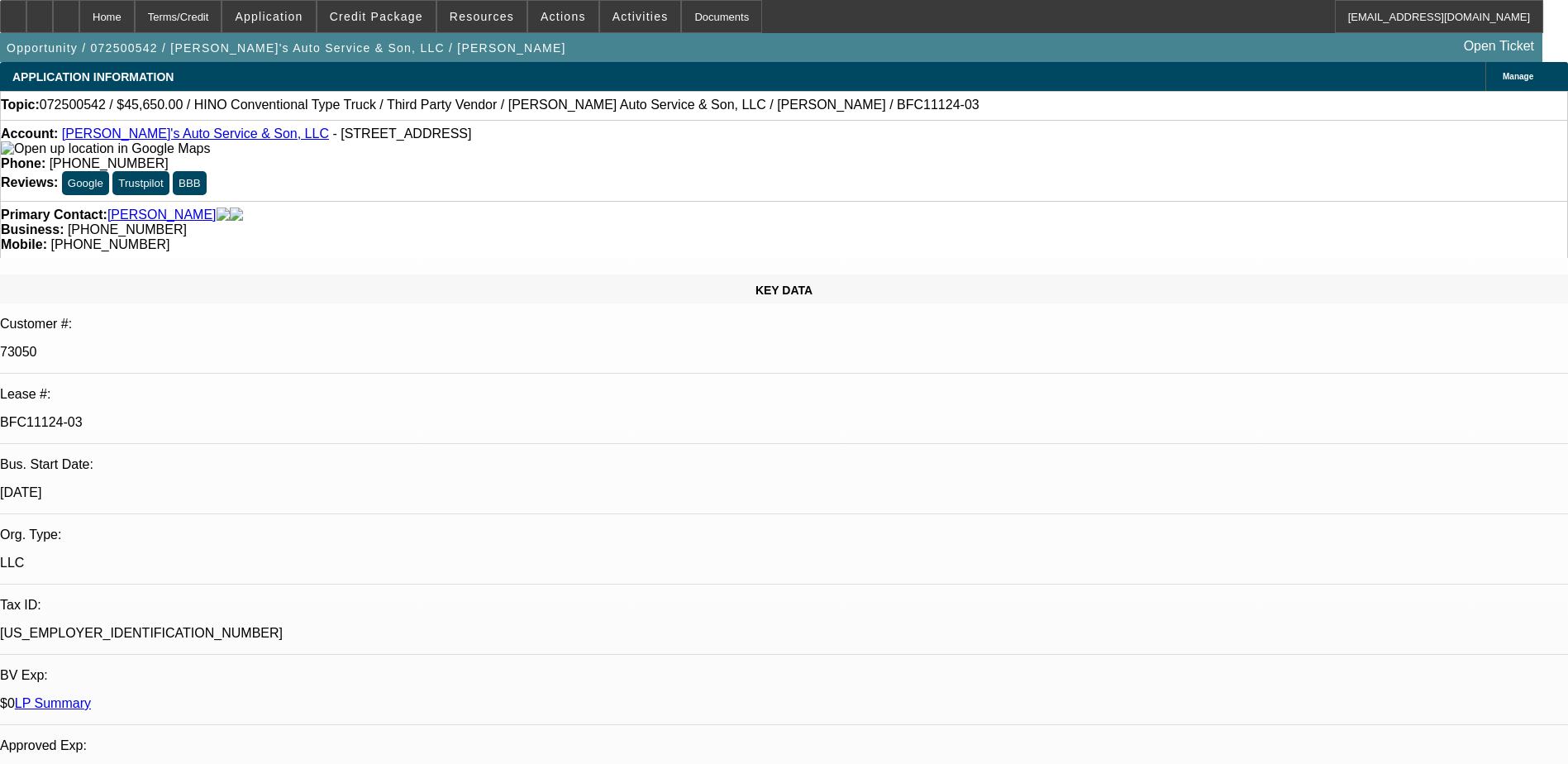
select select "0"
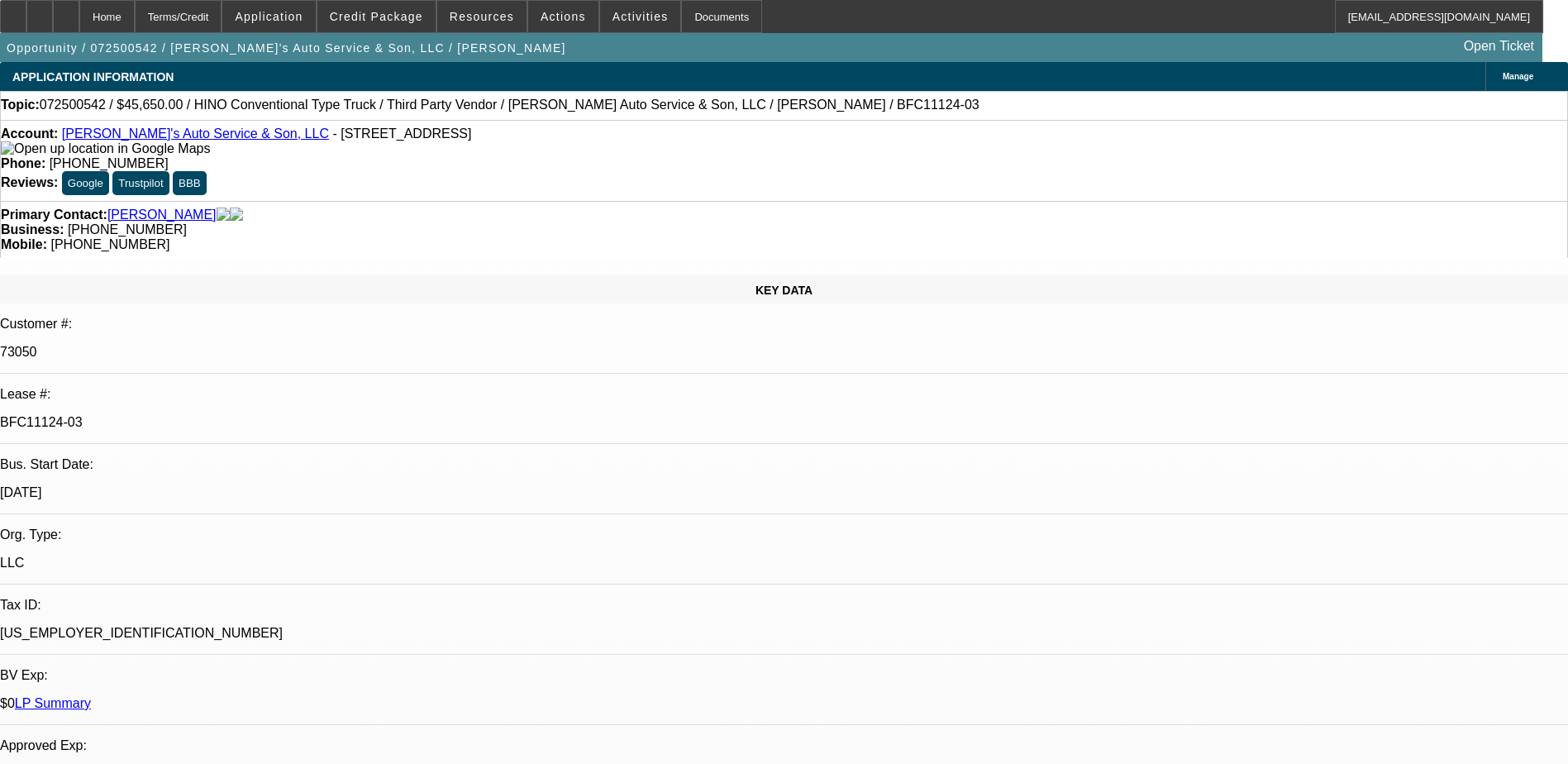
select select "0"
select select "0.1"
select select "1"
select select "4"
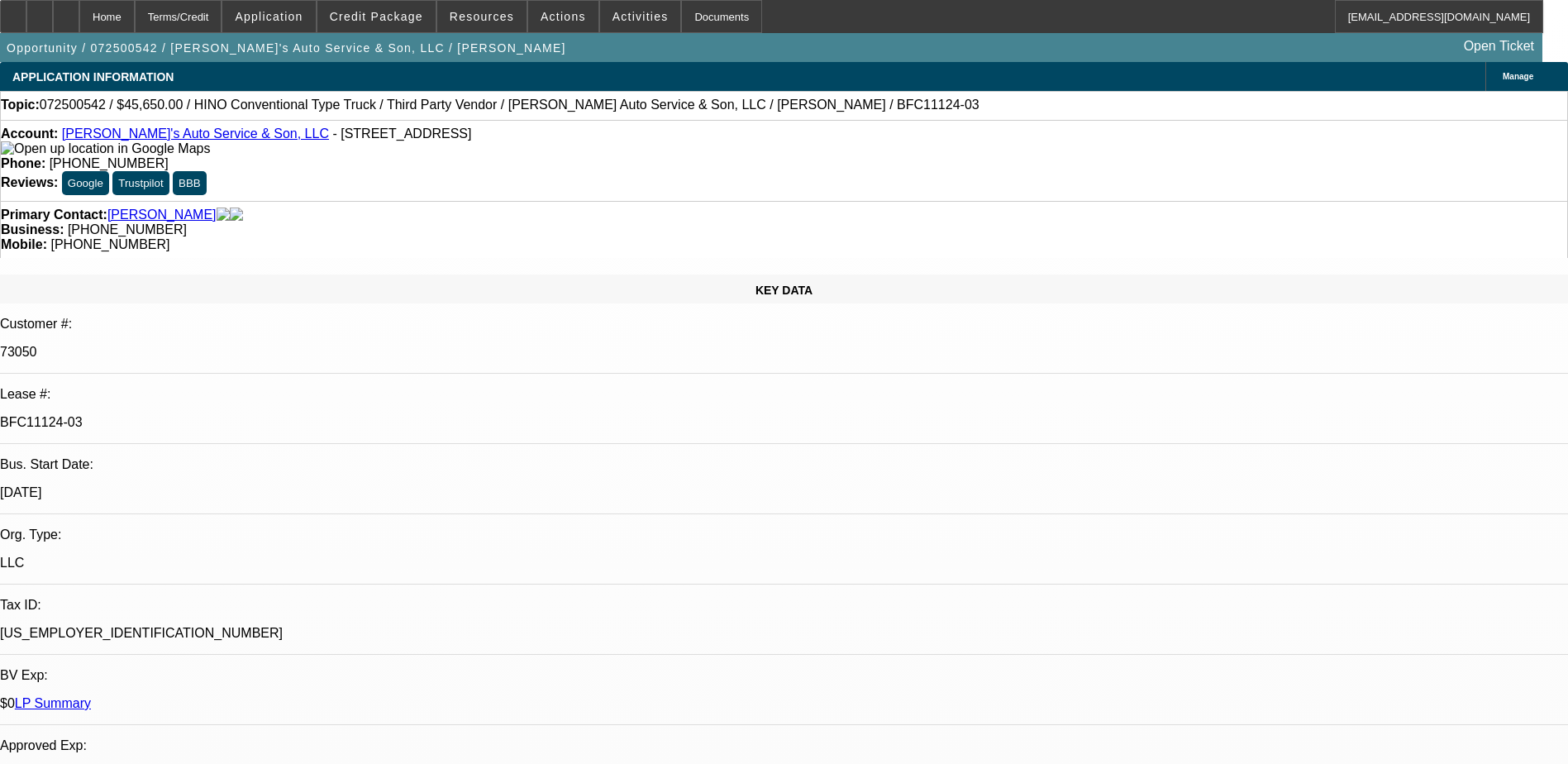
select select "1"
select select "6"
select select "1"
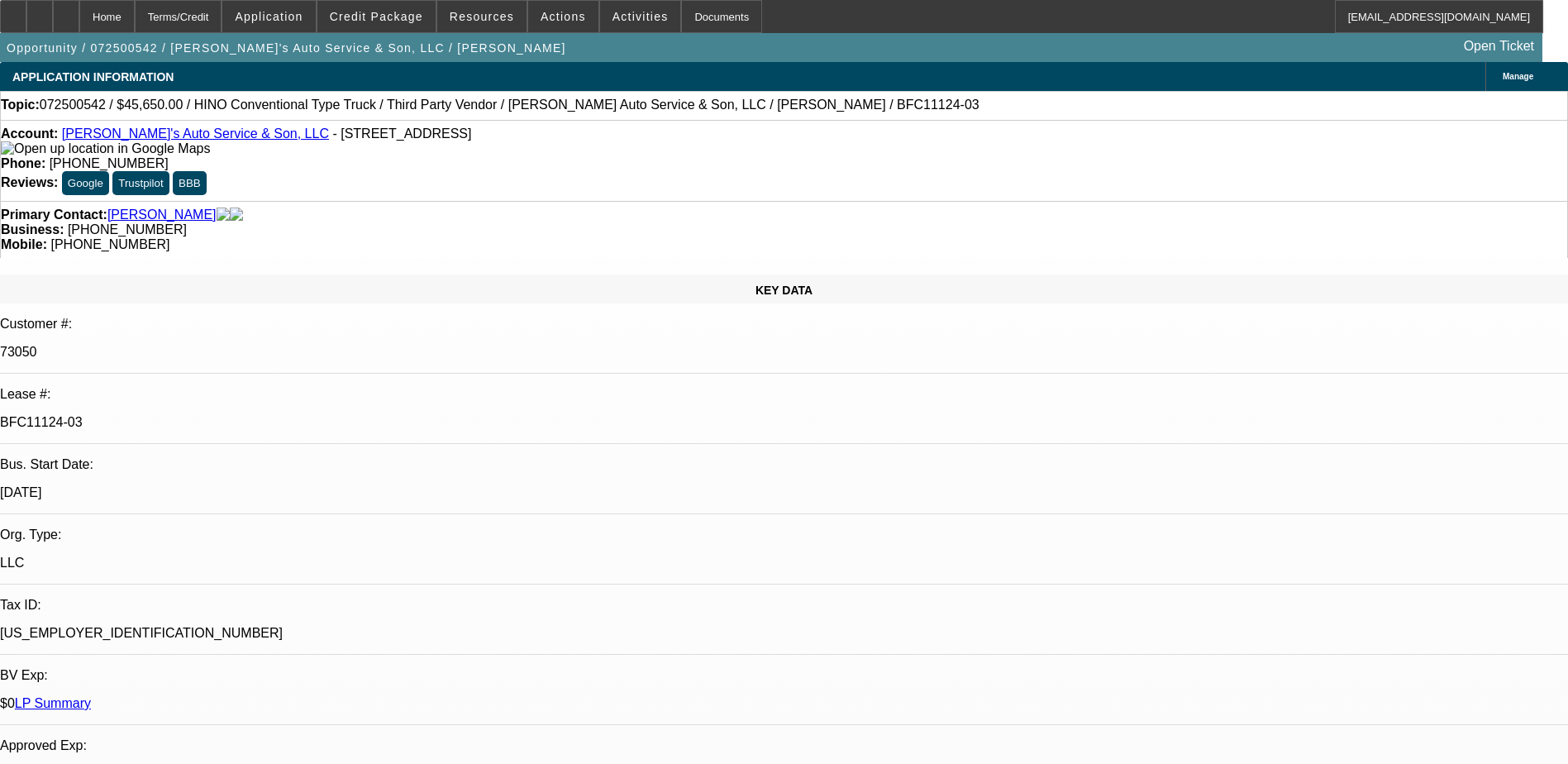
select select "6"
select select "1"
select select "4"
click at [410, 8] on span at bounding box center [376, 17] width 118 height 40
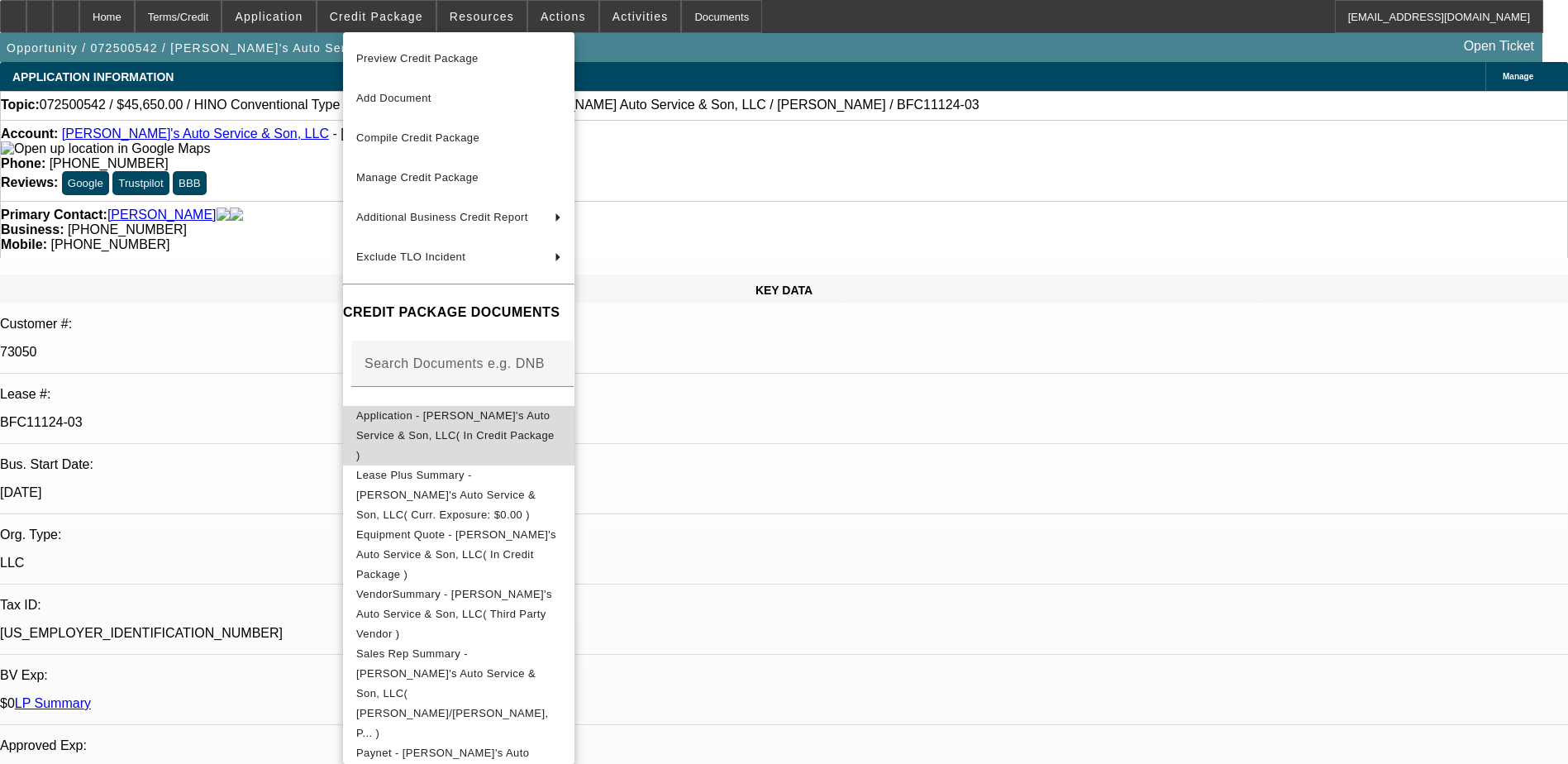
click at [482, 414] on span "Application - Hank's Auto Service & Son, LLC( In Credit Package )" at bounding box center [456, 435] width 199 height 52
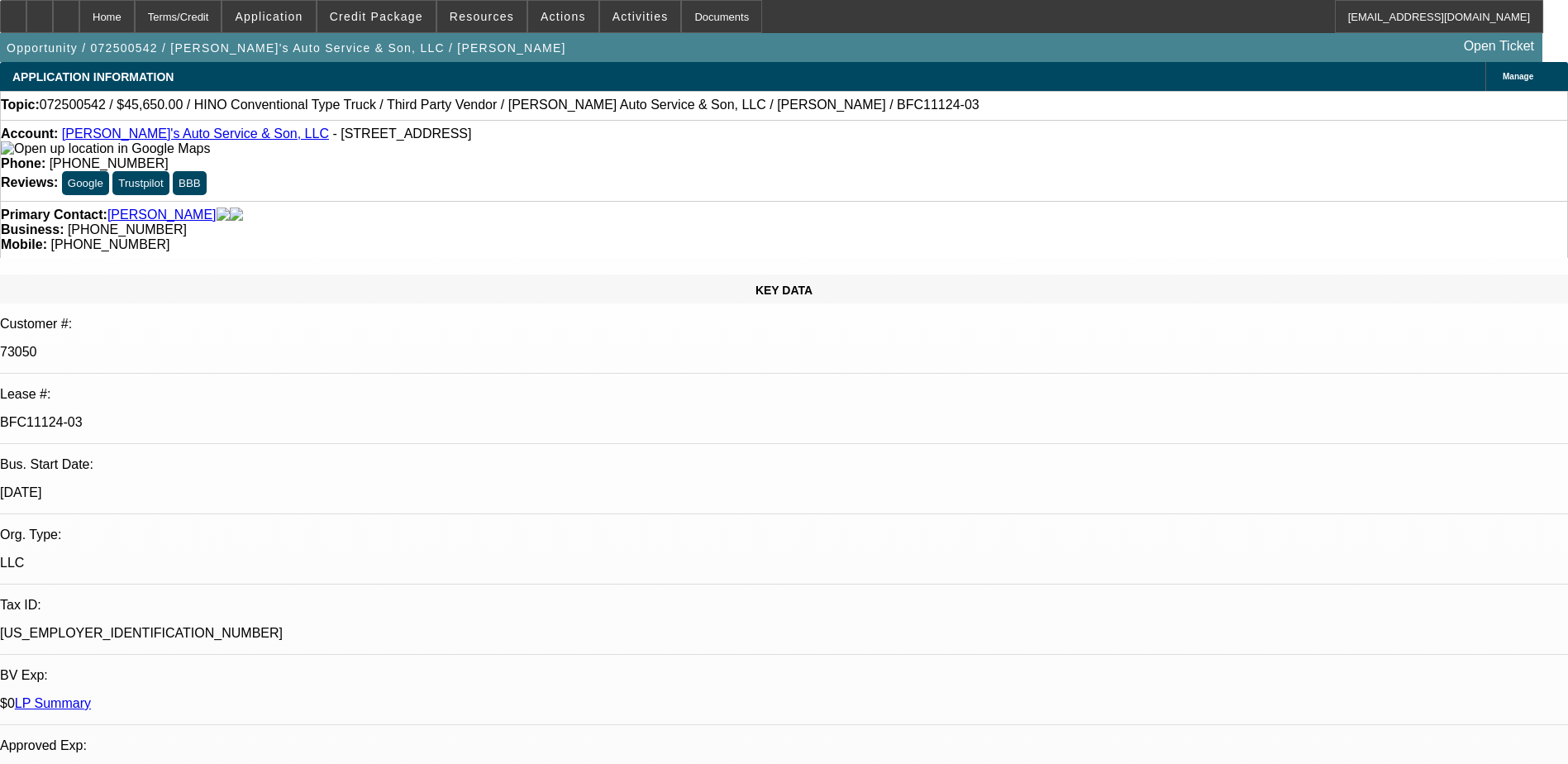
click at [132, 139] on link "Hank's Auto Service & Son, LLC" at bounding box center [196, 133] width 267 height 14
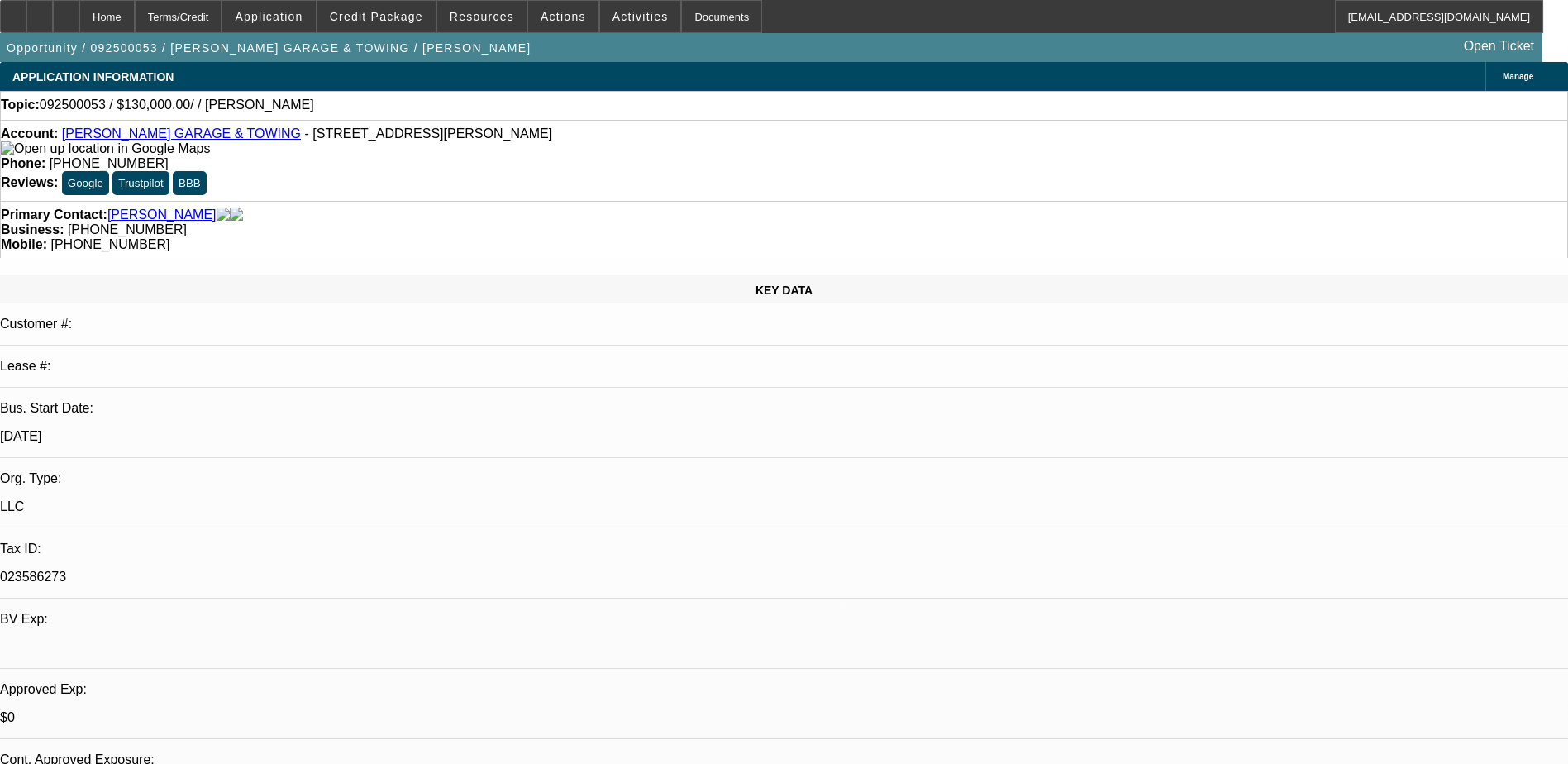
select select "0"
select select "2"
select select "0.1"
select select "4"
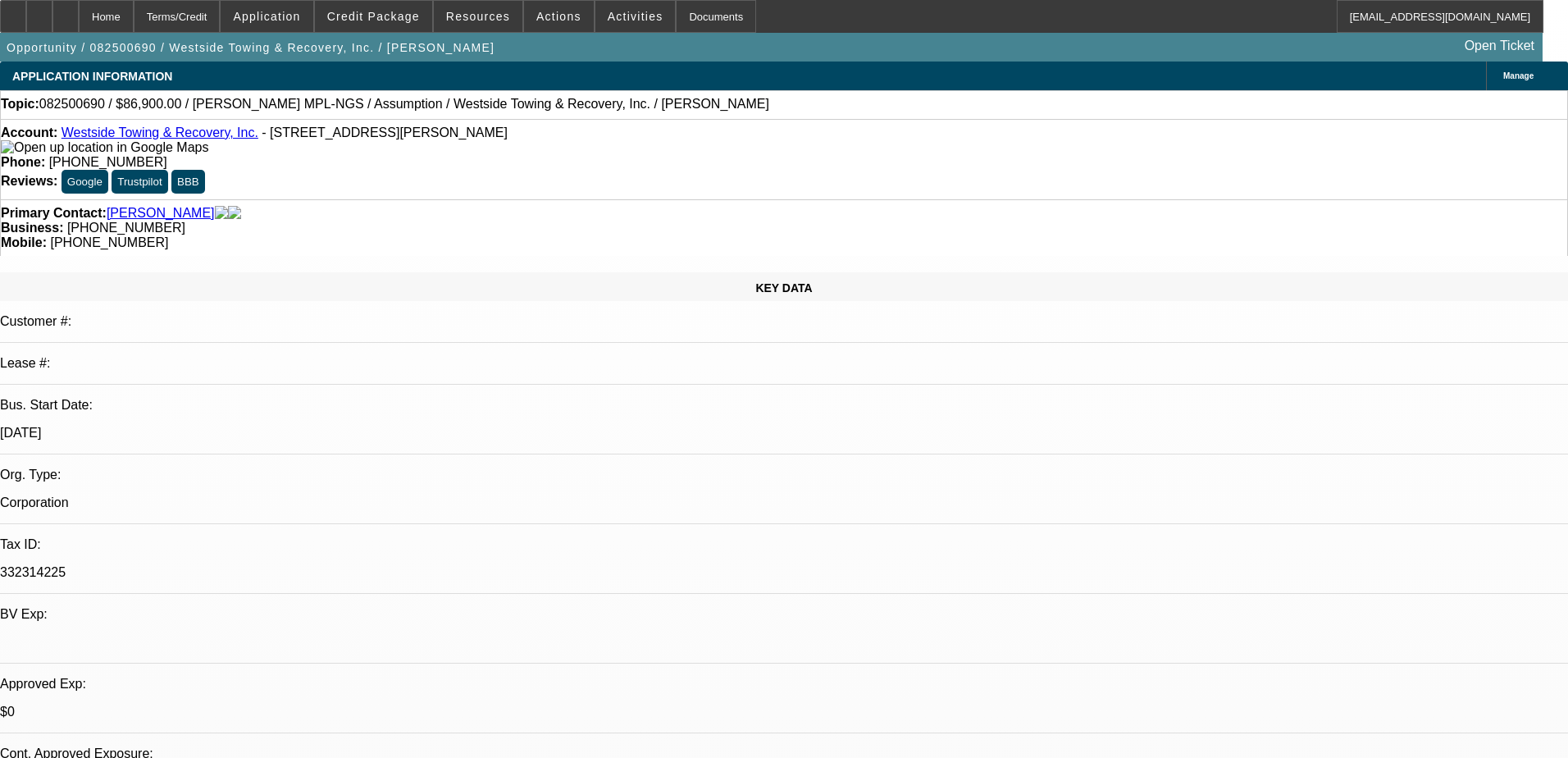
select select "2"
select select "0.1"
select select "4"
select select "2"
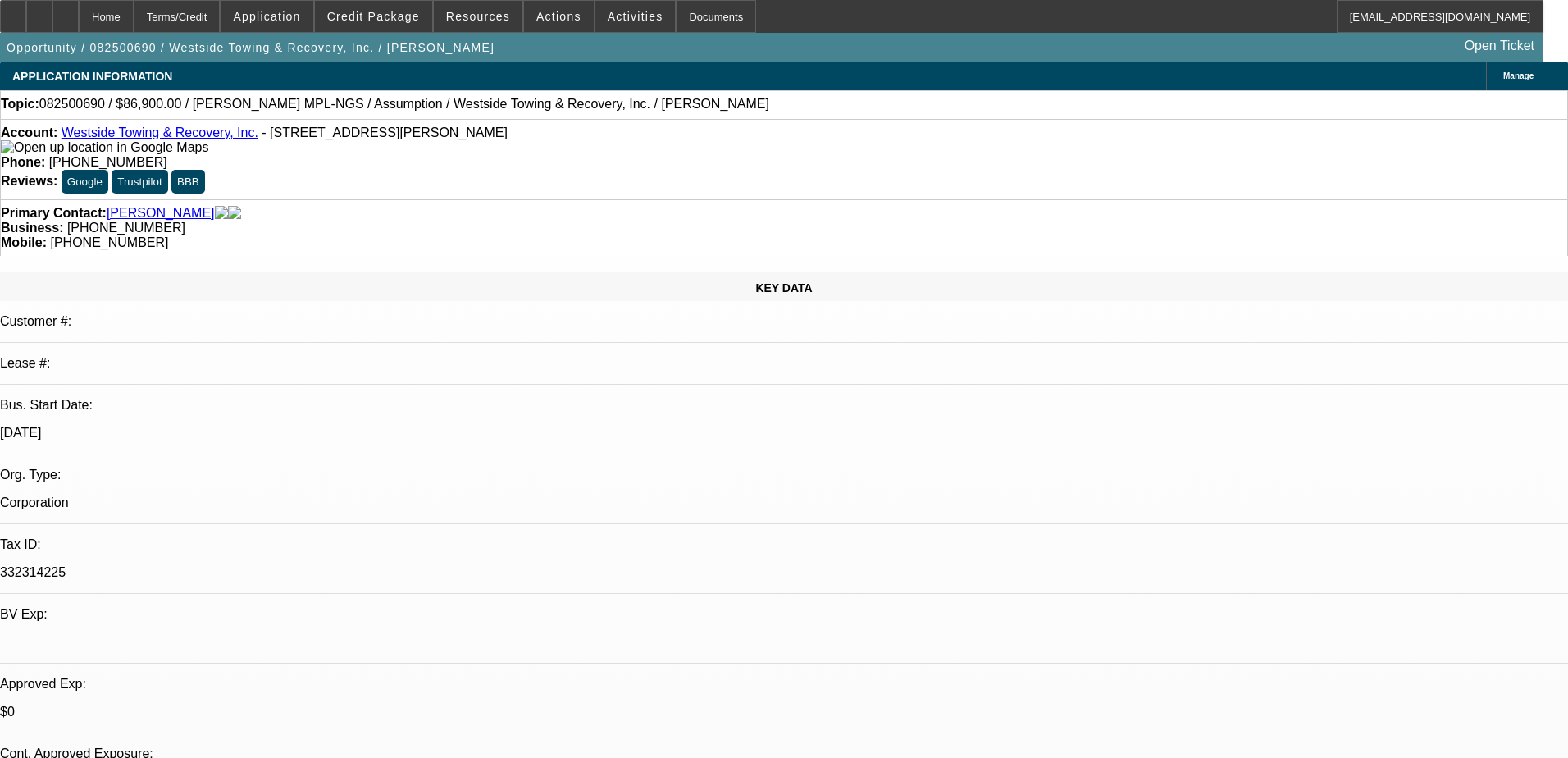
select select "2"
select select "0.1"
select select "4"
select select "0"
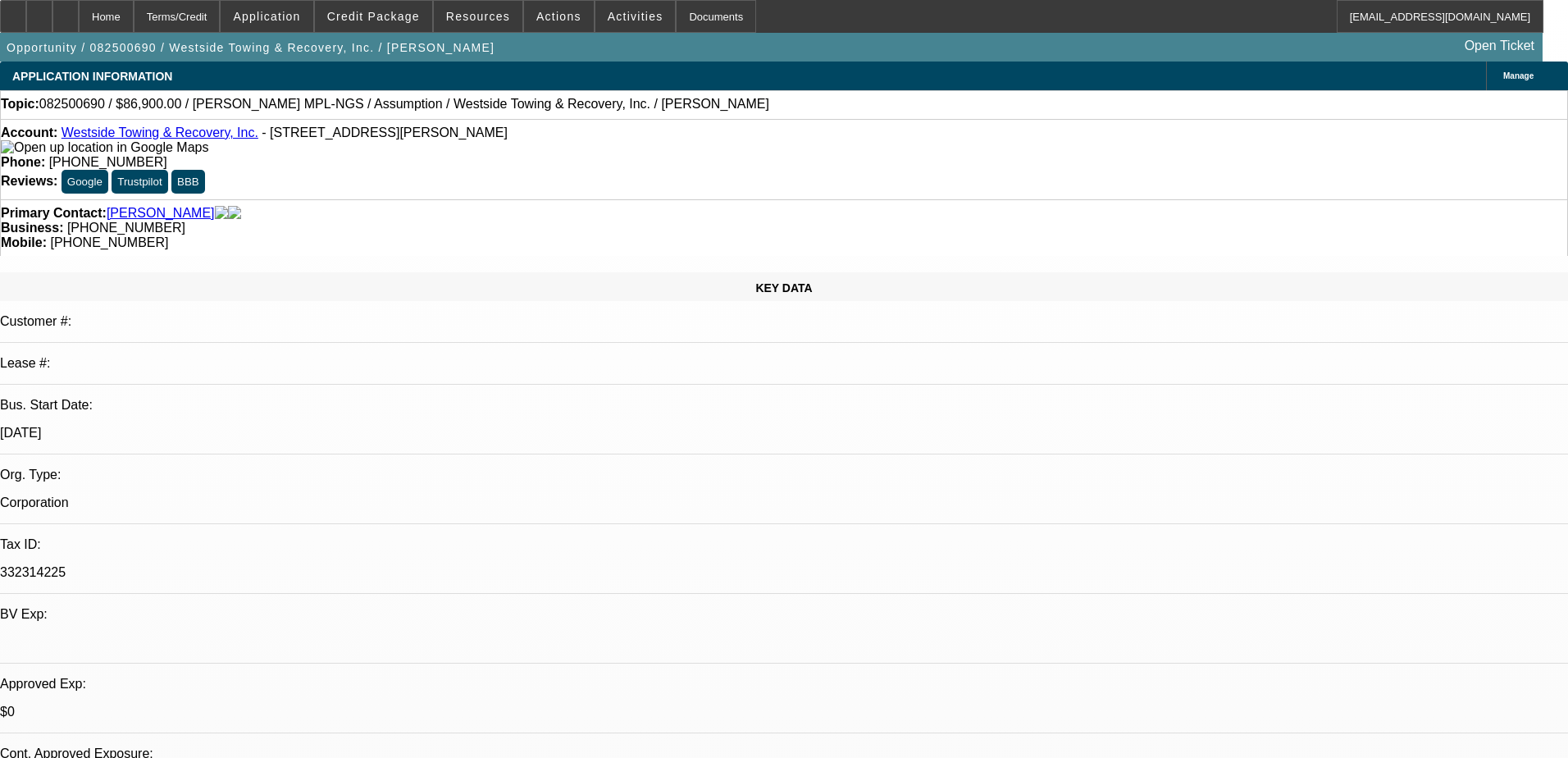
select select "0.1"
select select "4"
select select "0"
select select "0.1"
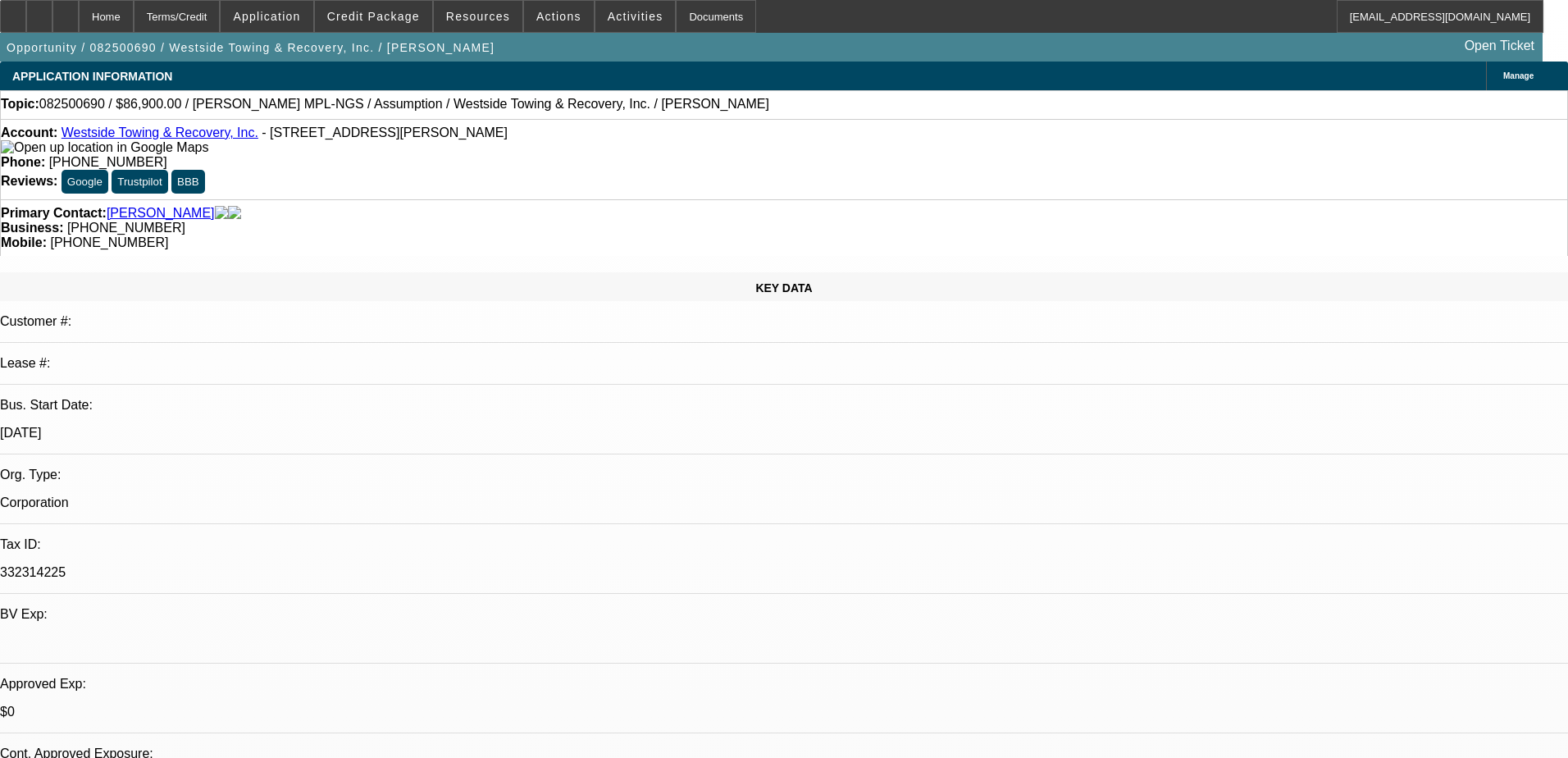
select select "4"
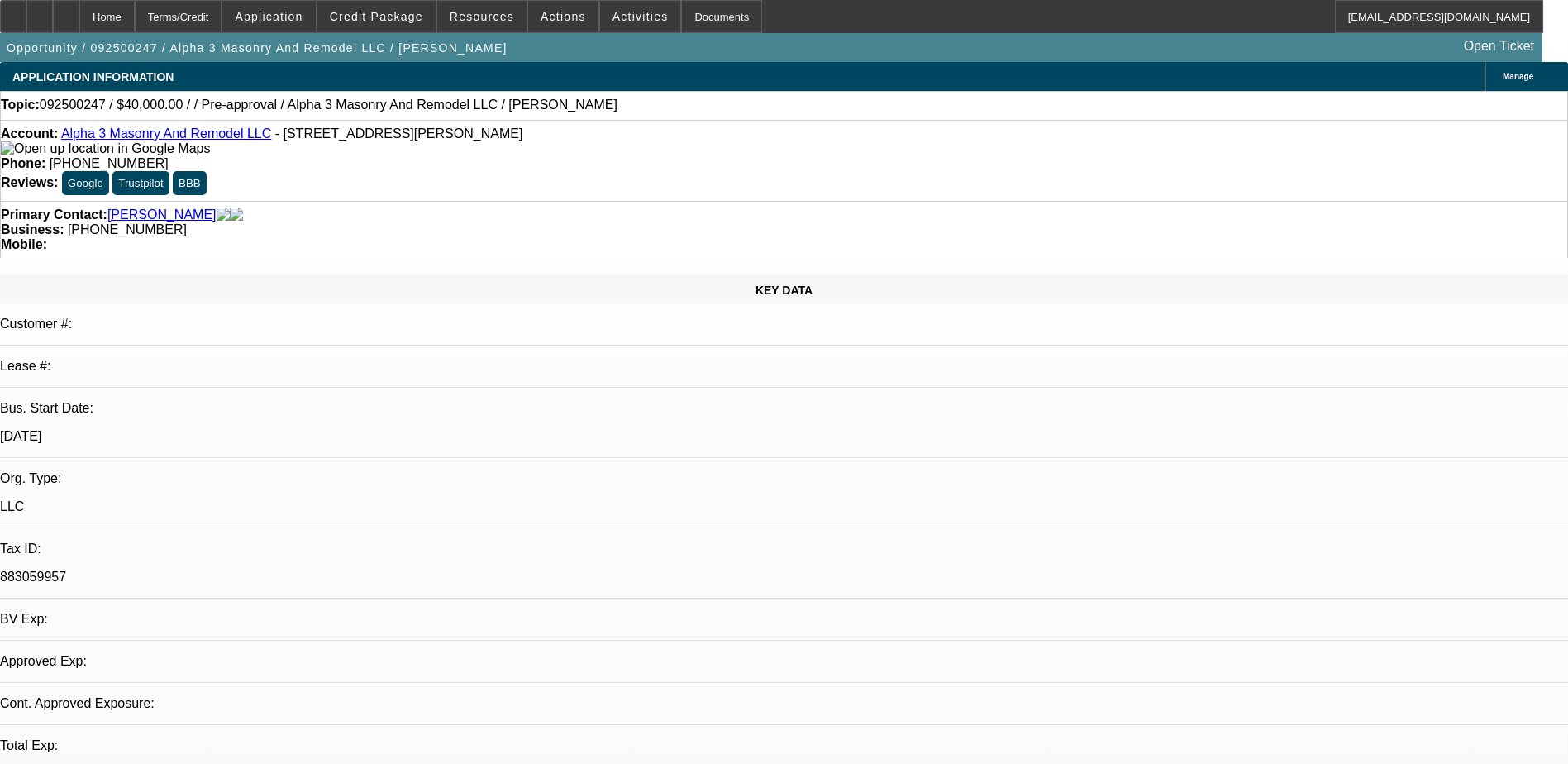
select select "0"
select select "2"
select select "0.1"
select select "1"
select select "2"
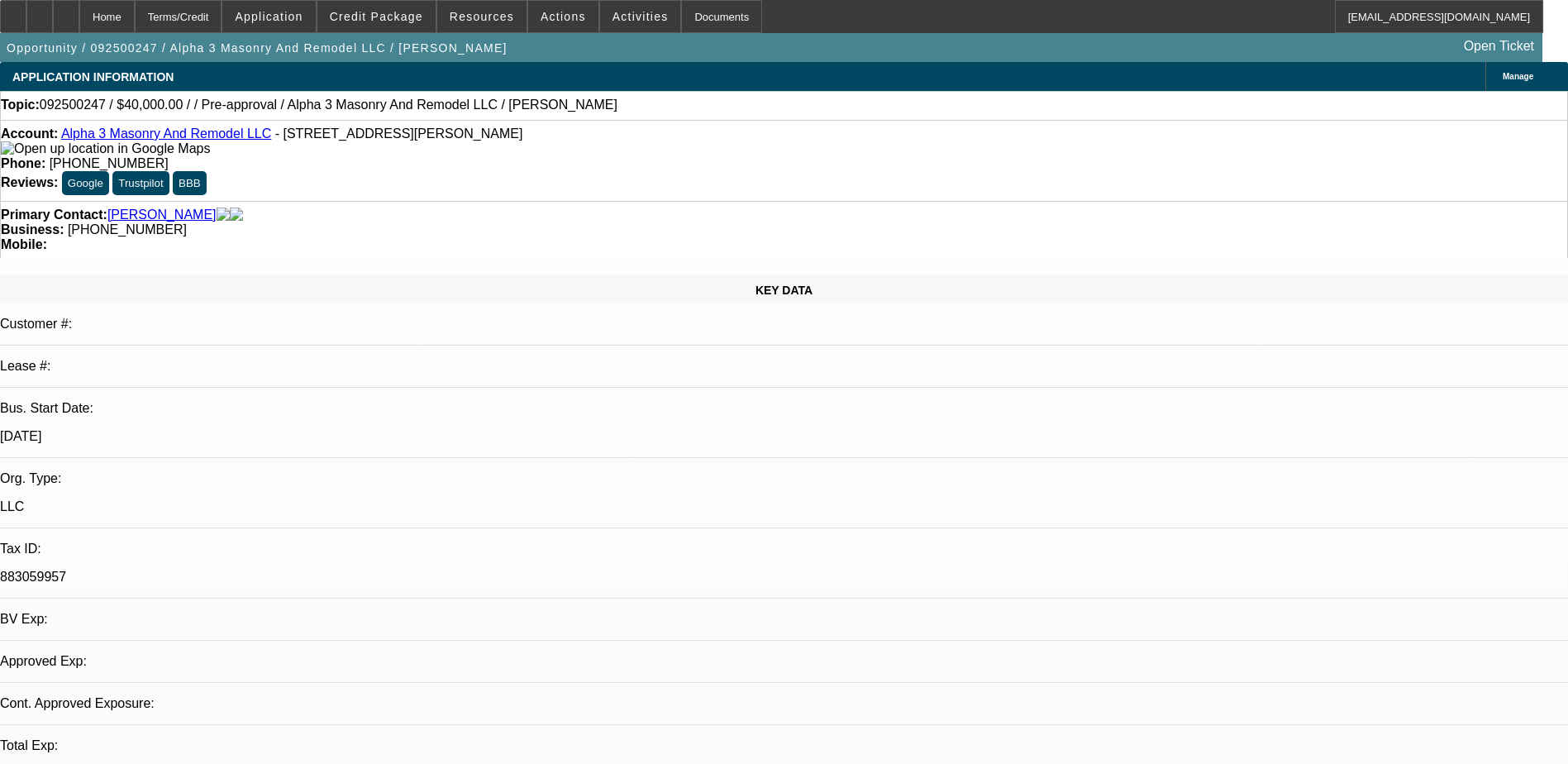
select select "4"
drag, startPoint x: 652, startPoint y: 134, endPoint x: 575, endPoint y: 132, distance: 77.0
click at [575, 156] on div "Phone: [PHONE_NUMBER]" at bounding box center [784, 164] width 1567 height 15
drag, startPoint x: 575, startPoint y: 132, endPoint x: 636, endPoint y: 134, distance: 61.0
copy span "[PHONE_NUMBER]"
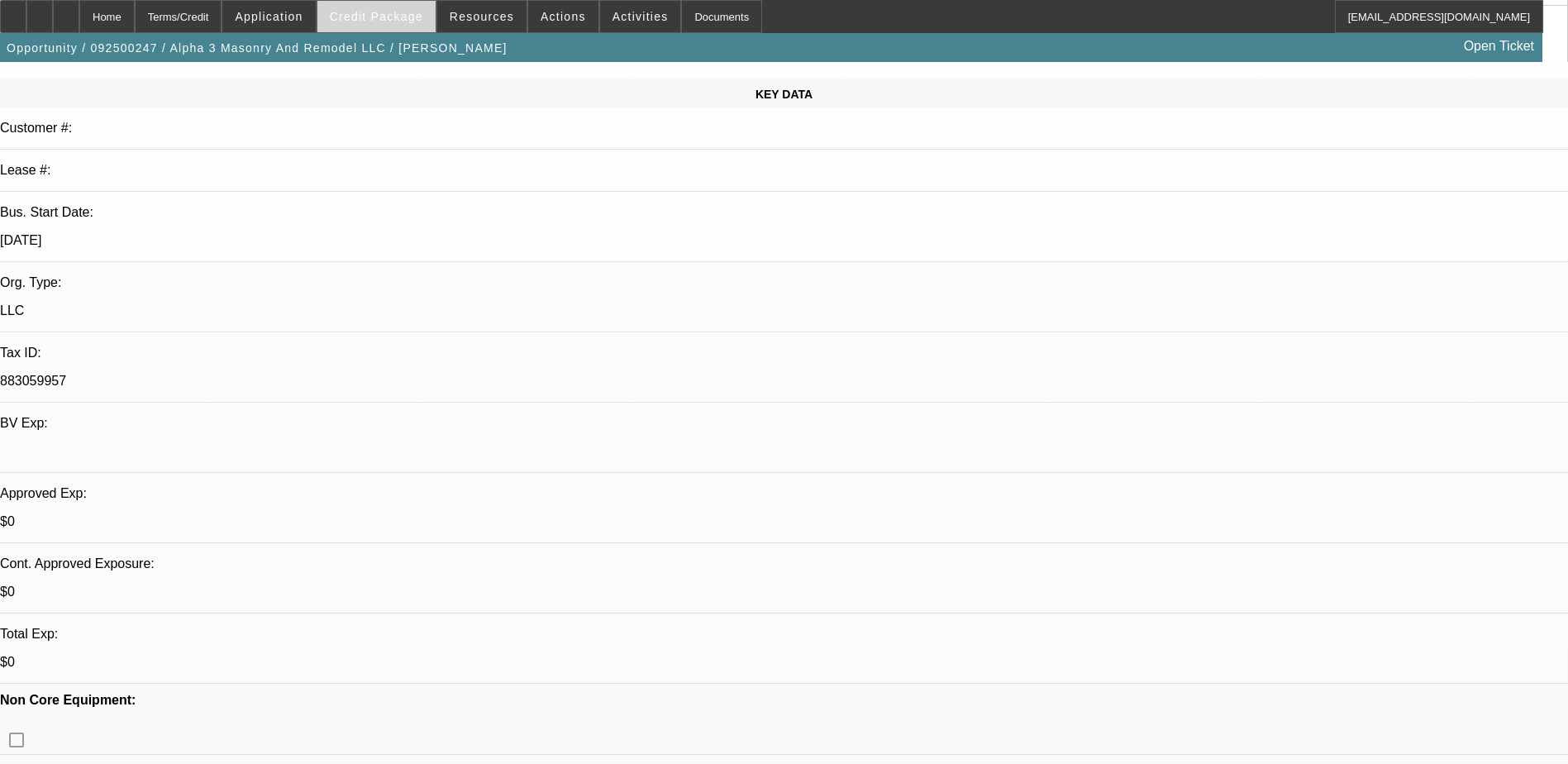
scroll to position [165, 0]
